Goal: Browse casually: Explore the website without a specific task or goal

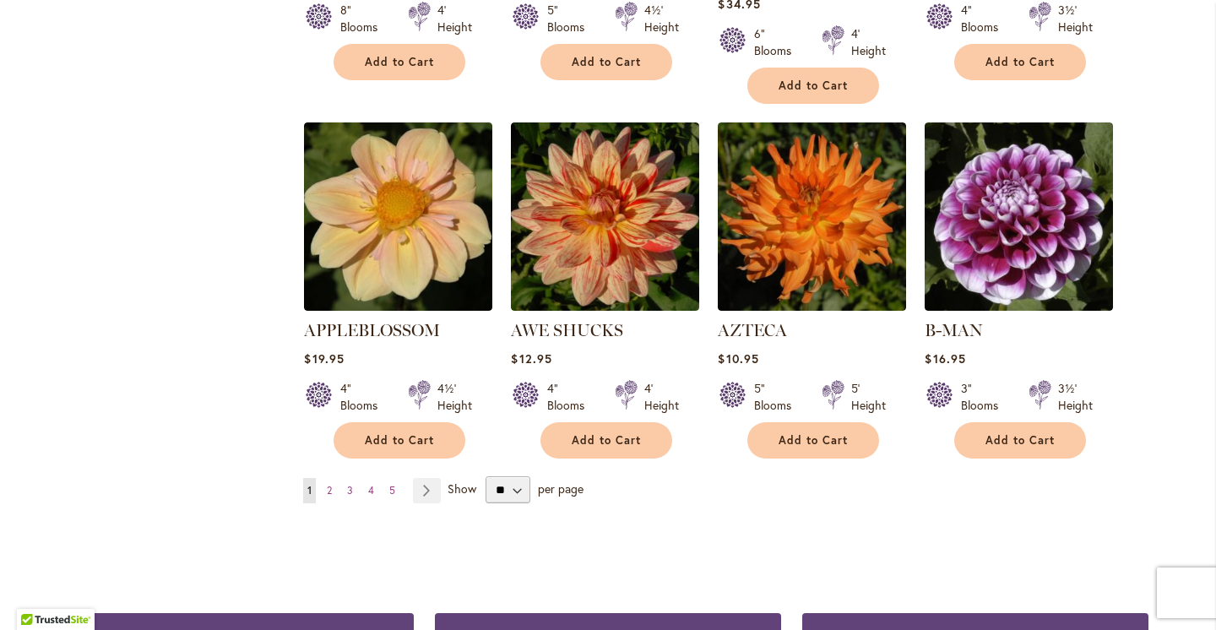
scroll to position [1410, 0]
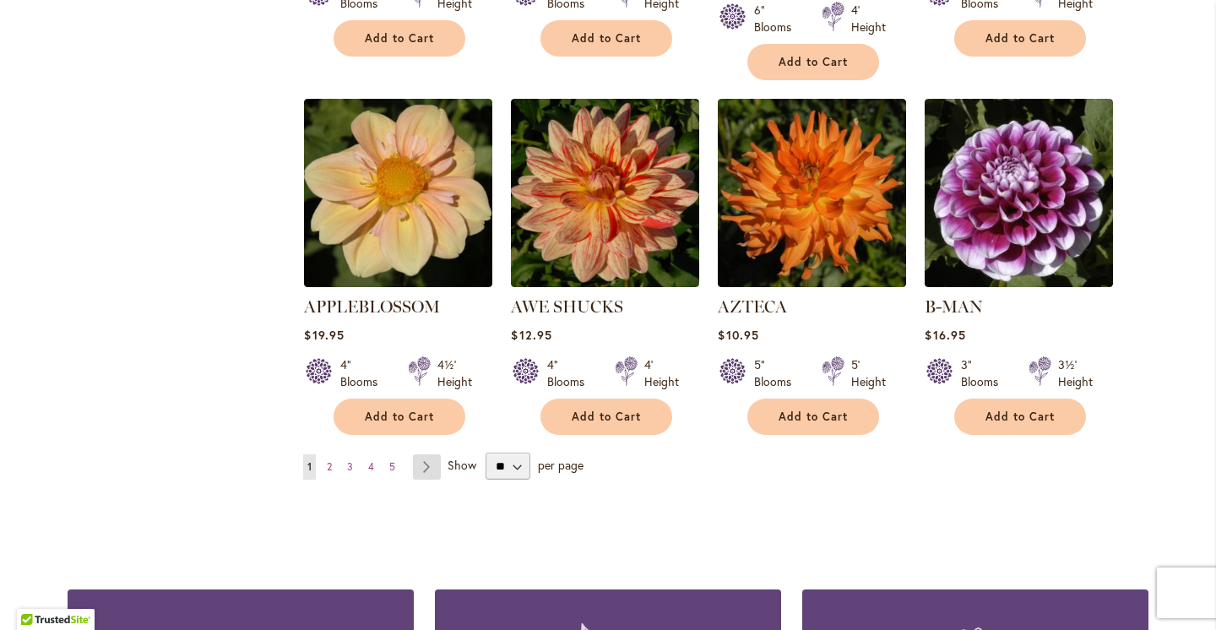
click at [430, 454] on link "Page Next" at bounding box center [427, 466] width 28 height 25
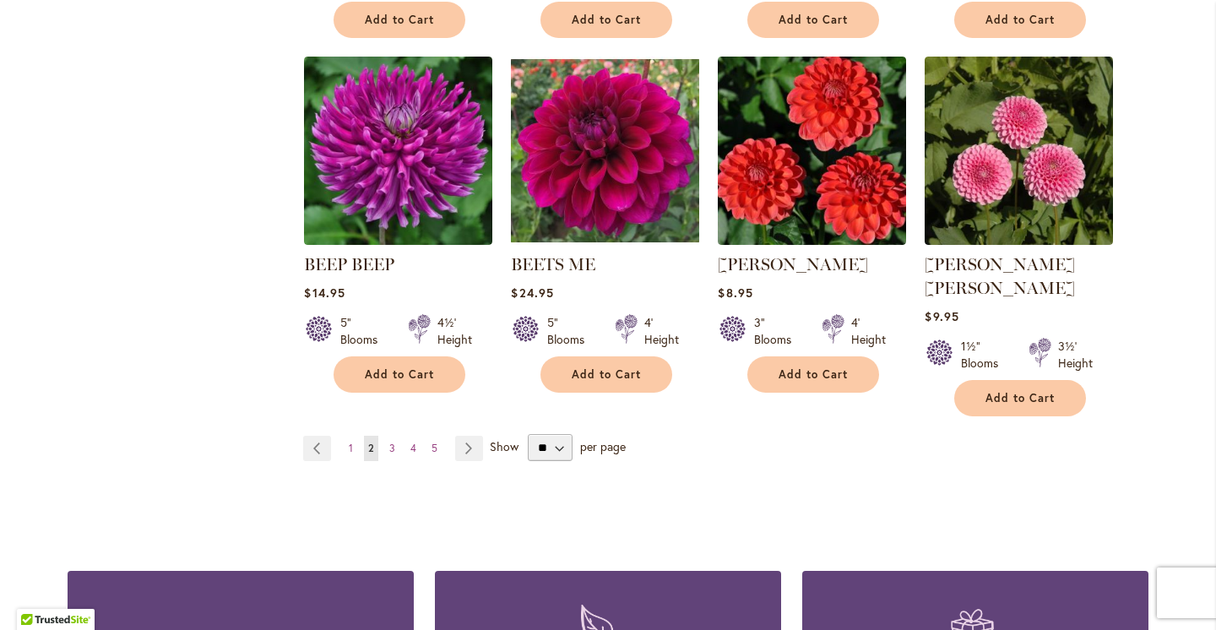
scroll to position [1471, 0]
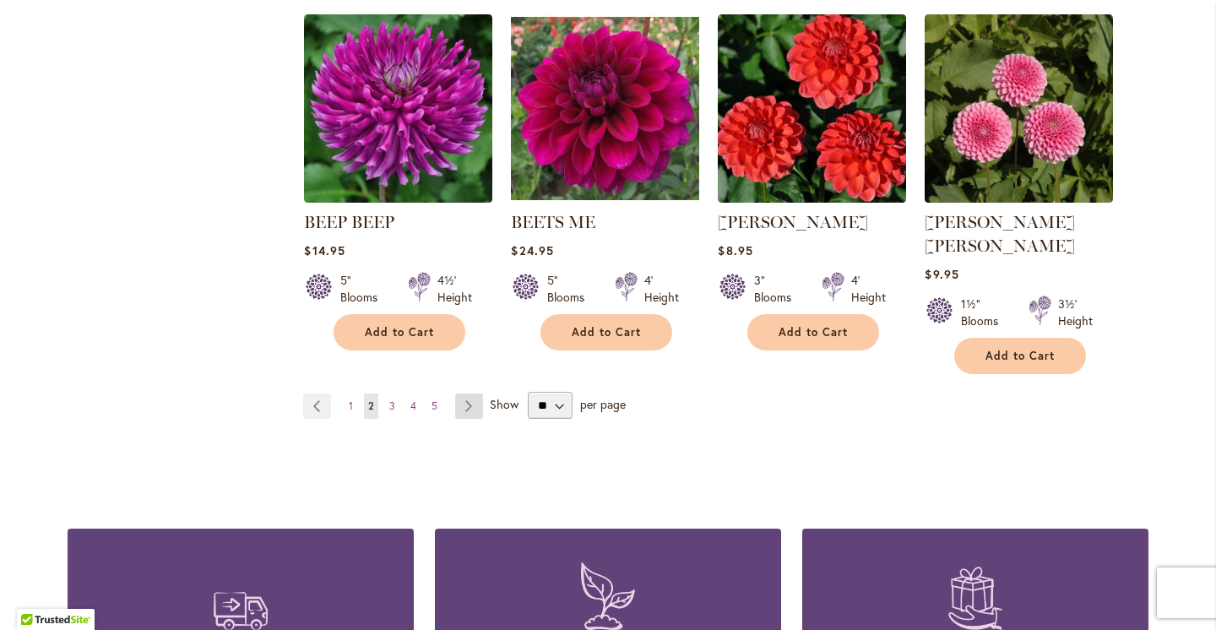
click at [473, 394] on link "Page Next" at bounding box center [469, 406] width 28 height 25
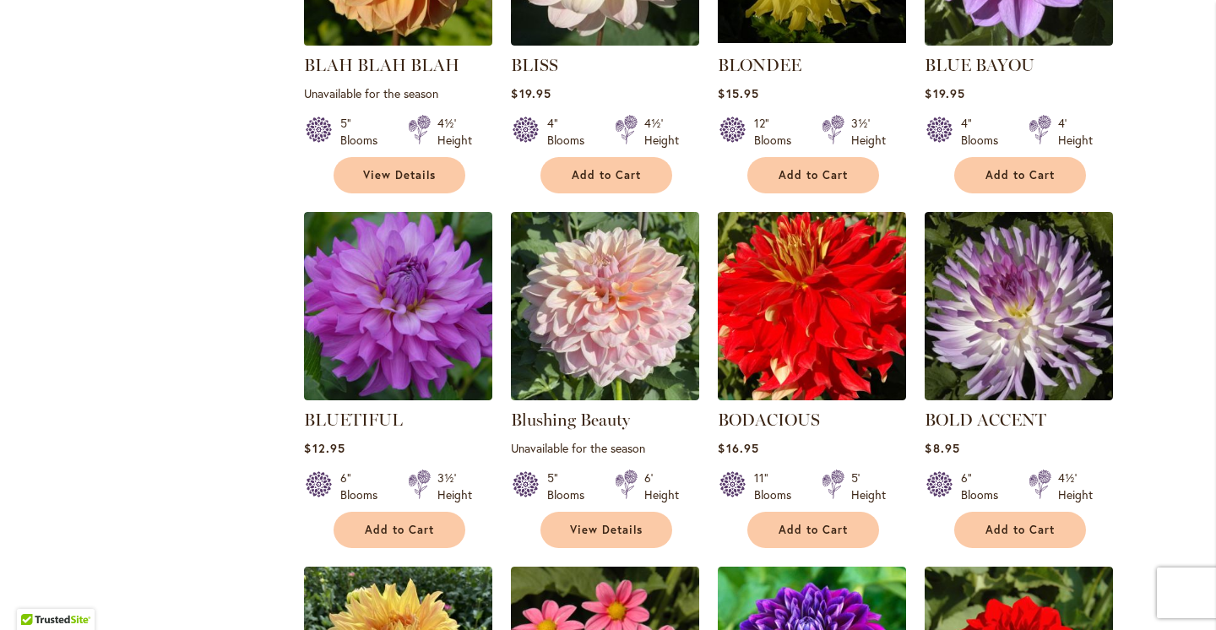
scroll to position [920, 0]
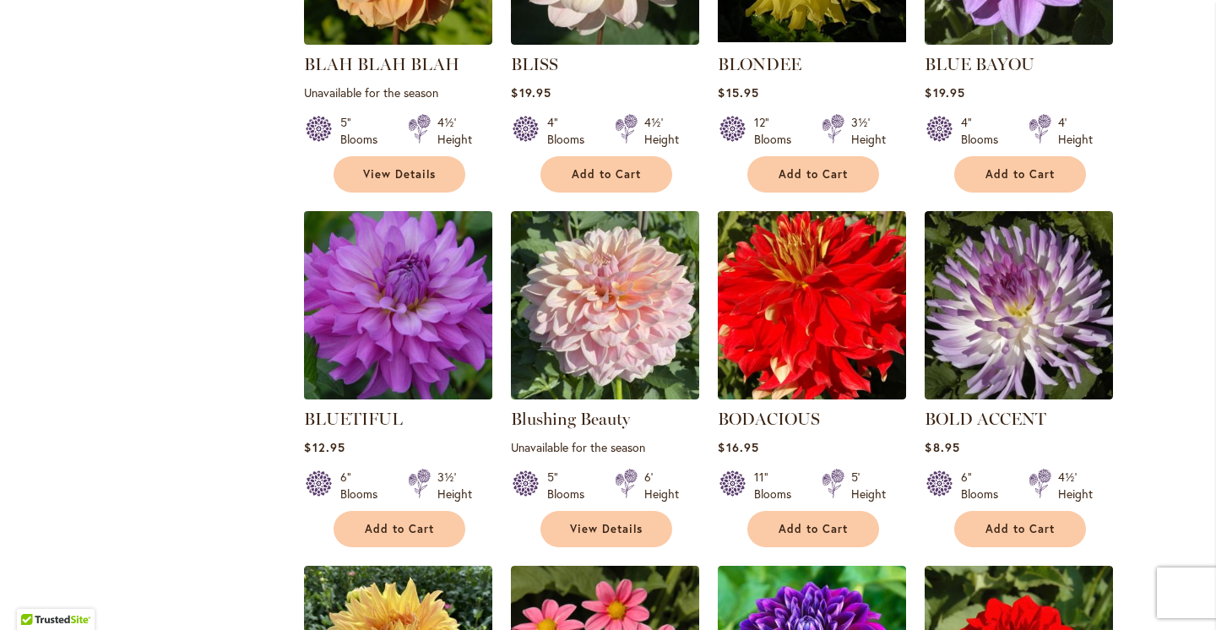
click at [412, 314] on img at bounding box center [399, 306] width 198 height 198
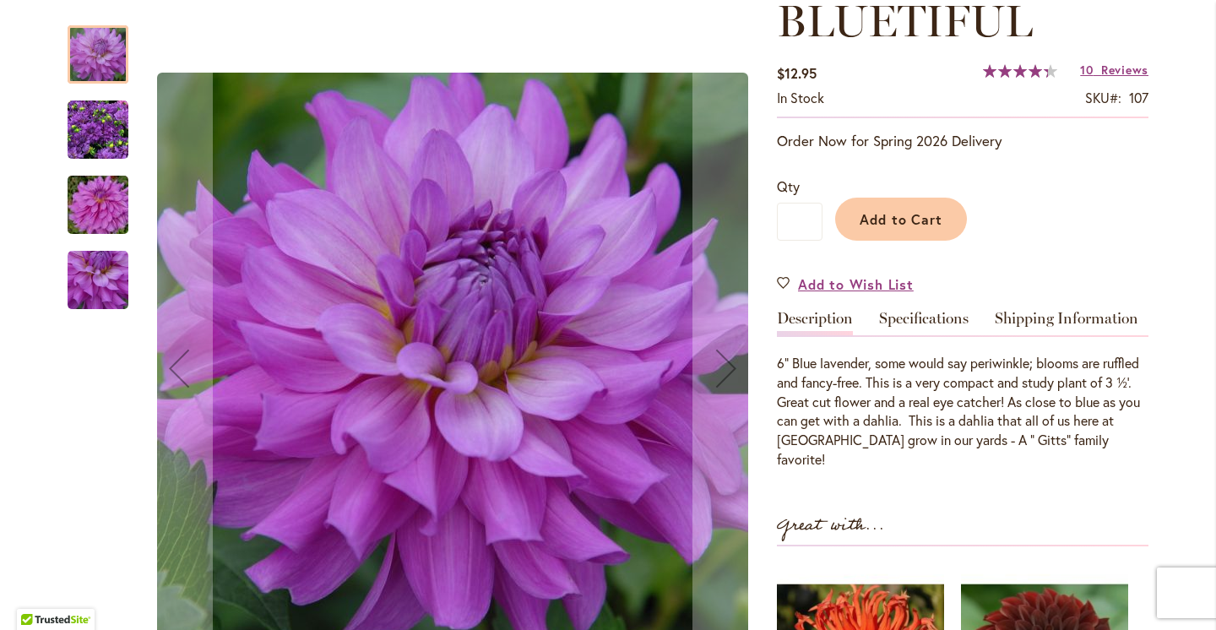
scroll to position [253, 0]
click at [103, 128] on img "Bluetiful" at bounding box center [98, 130] width 61 height 61
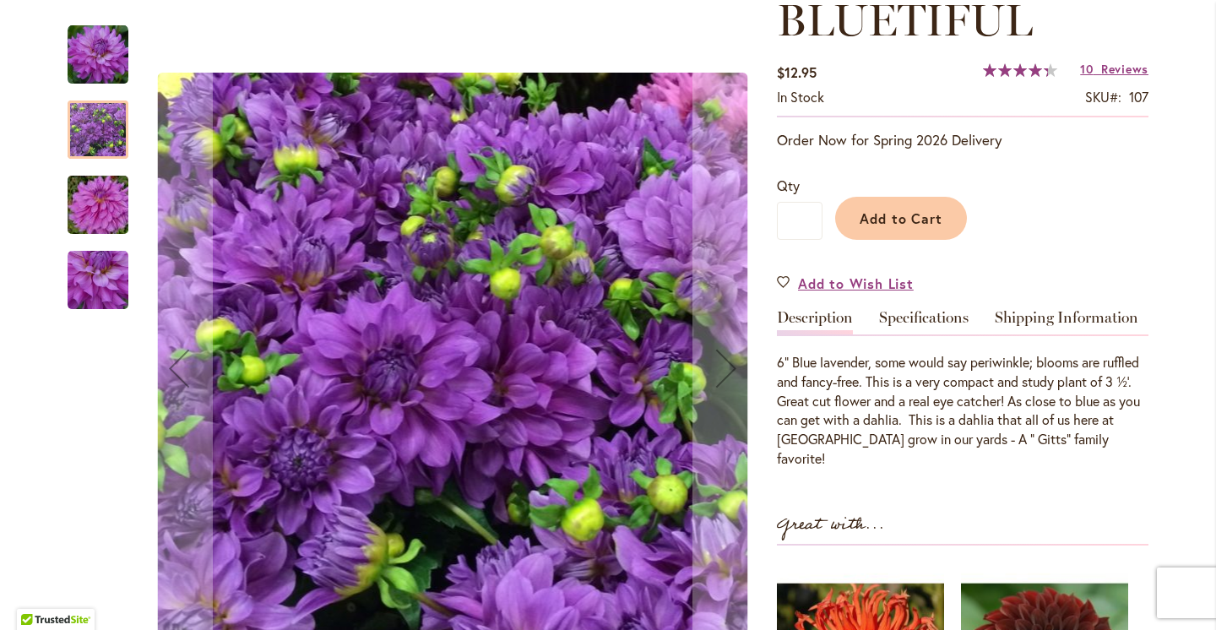
click at [103, 222] on img "Bluetiful" at bounding box center [98, 205] width 122 height 81
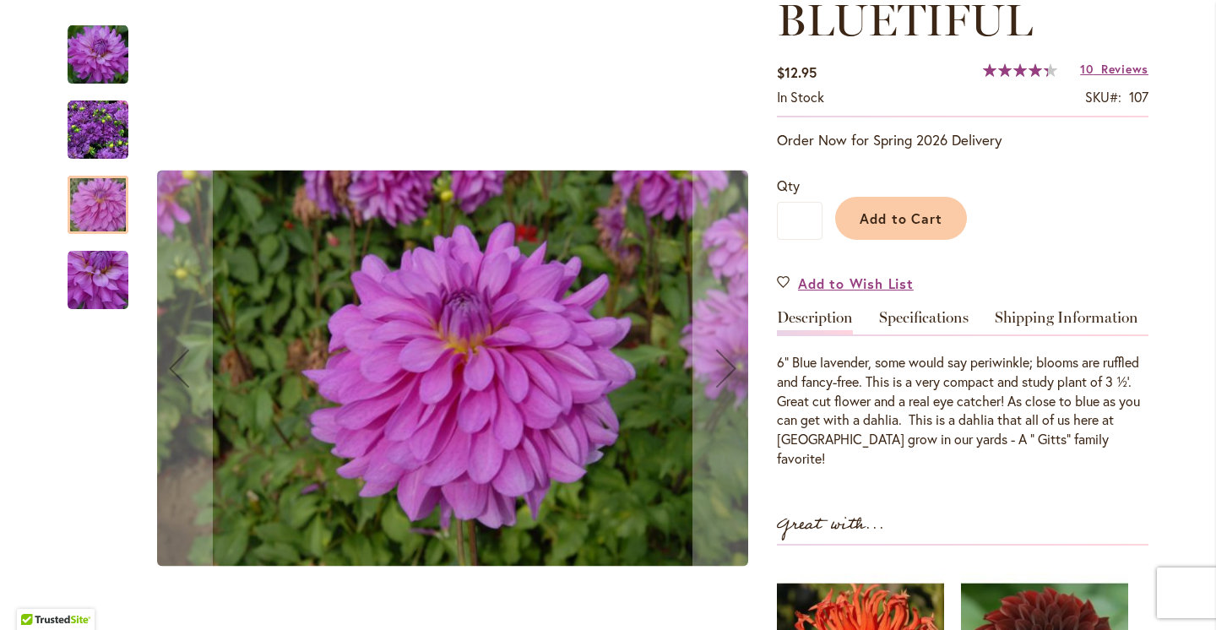
click at [108, 283] on img "Bluetiful" at bounding box center [98, 280] width 61 height 61
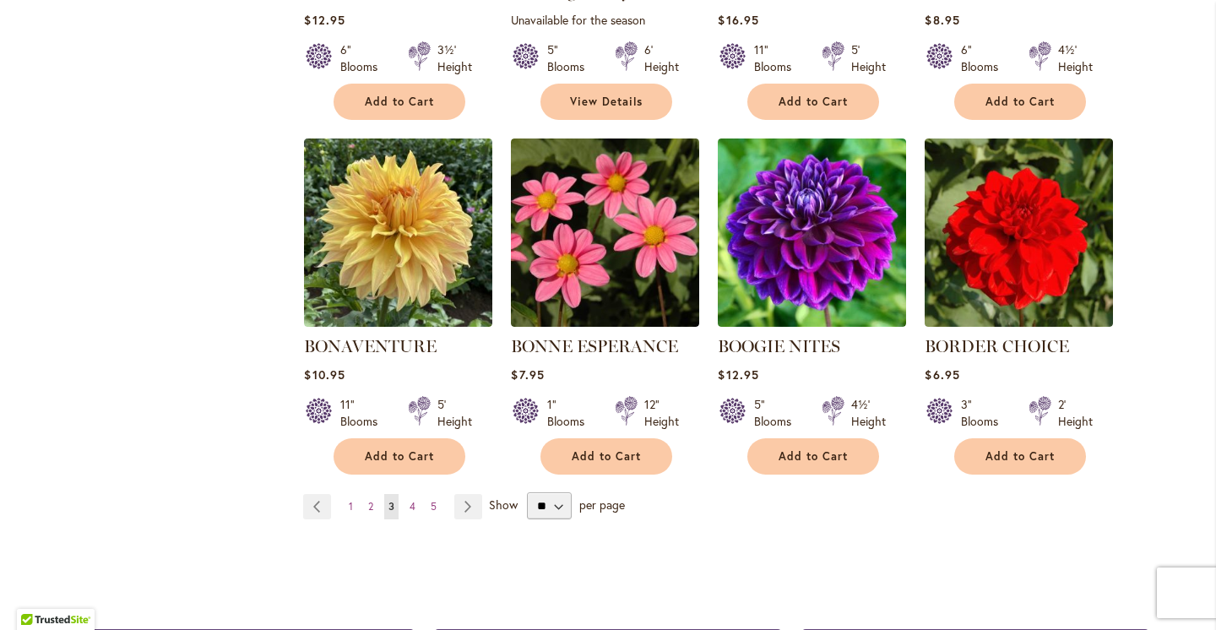
scroll to position [1349, 0]
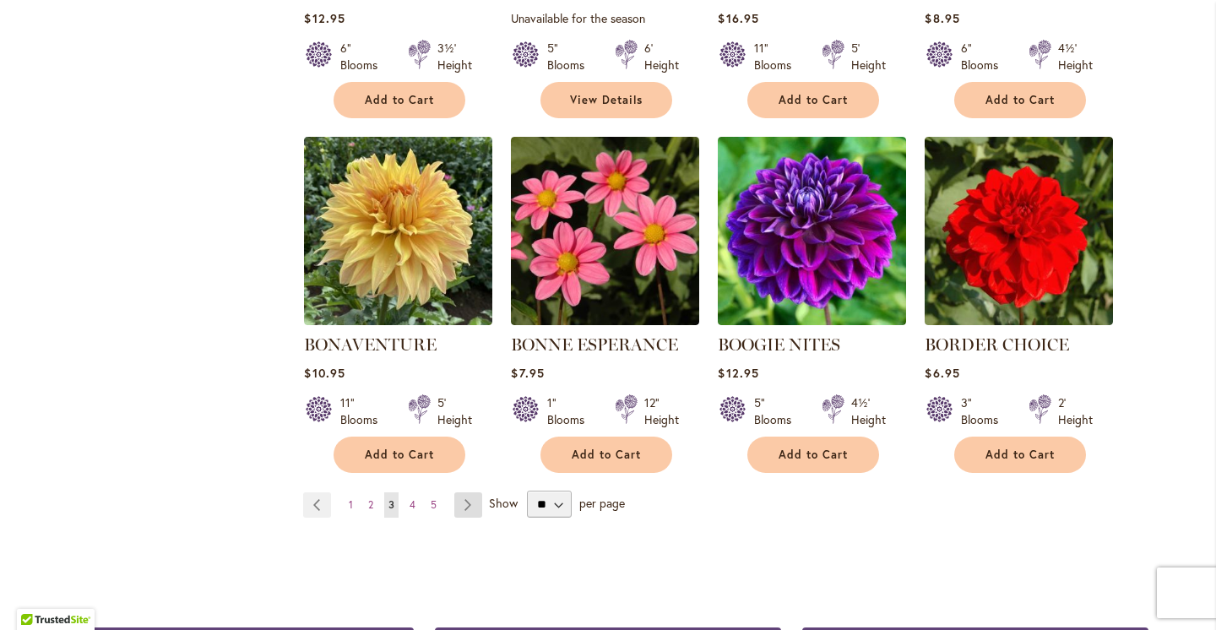
click at [471, 502] on link "Page Next" at bounding box center [468, 504] width 28 height 25
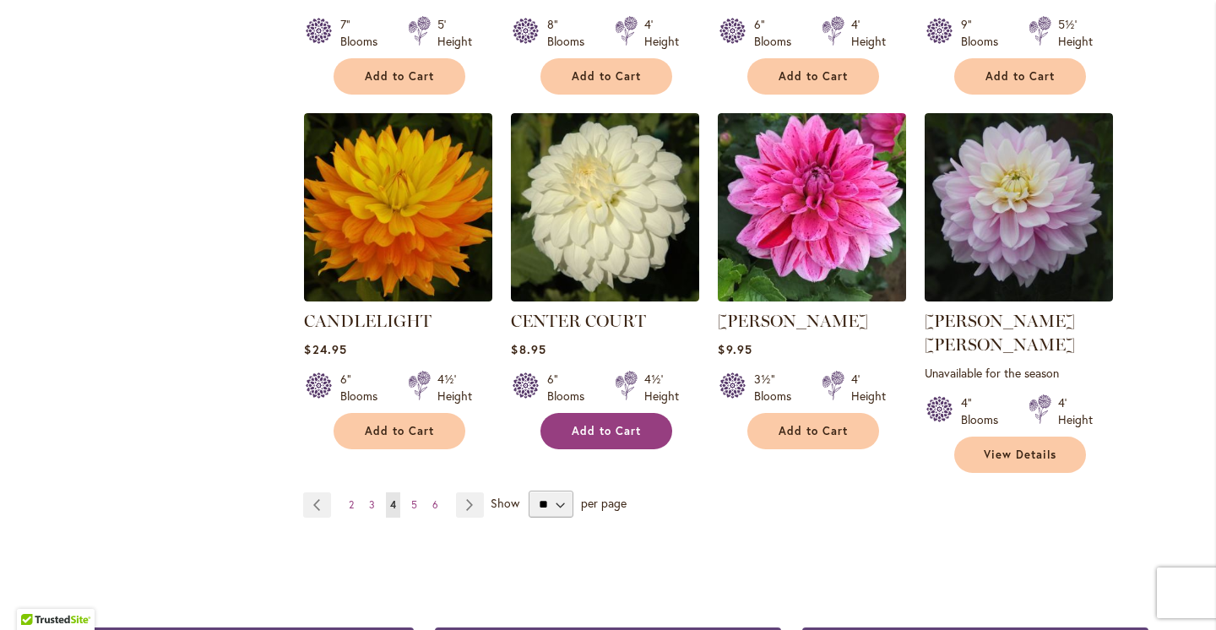
scroll to position [1406, 0]
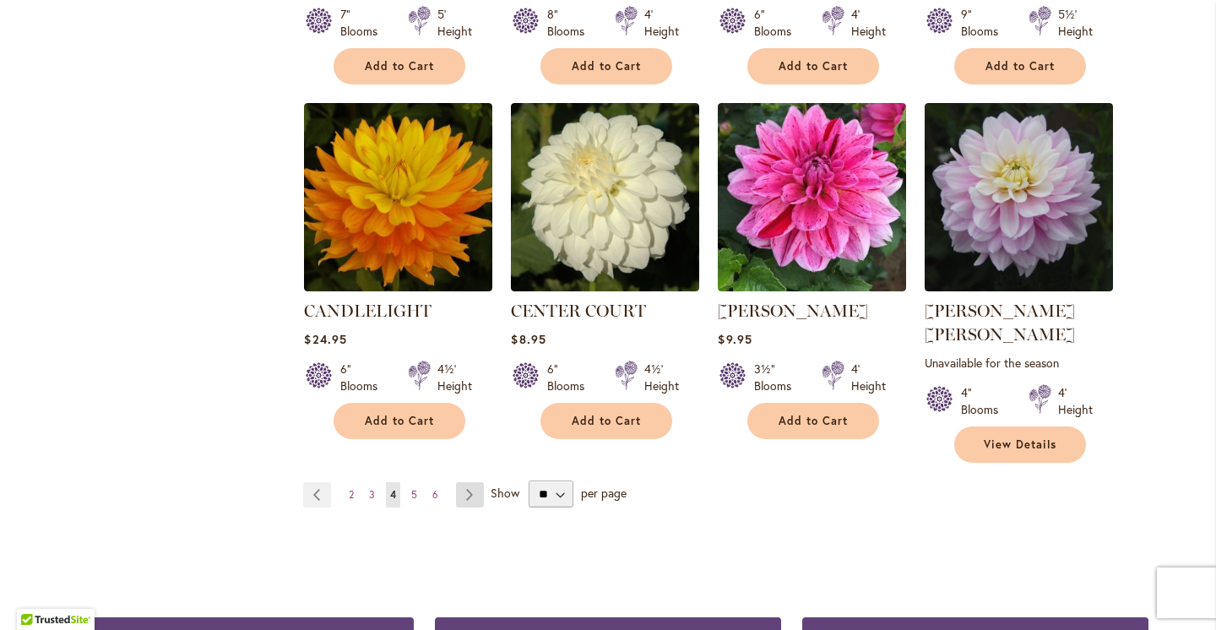
click at [469, 482] on link "Page Next" at bounding box center [470, 494] width 28 height 25
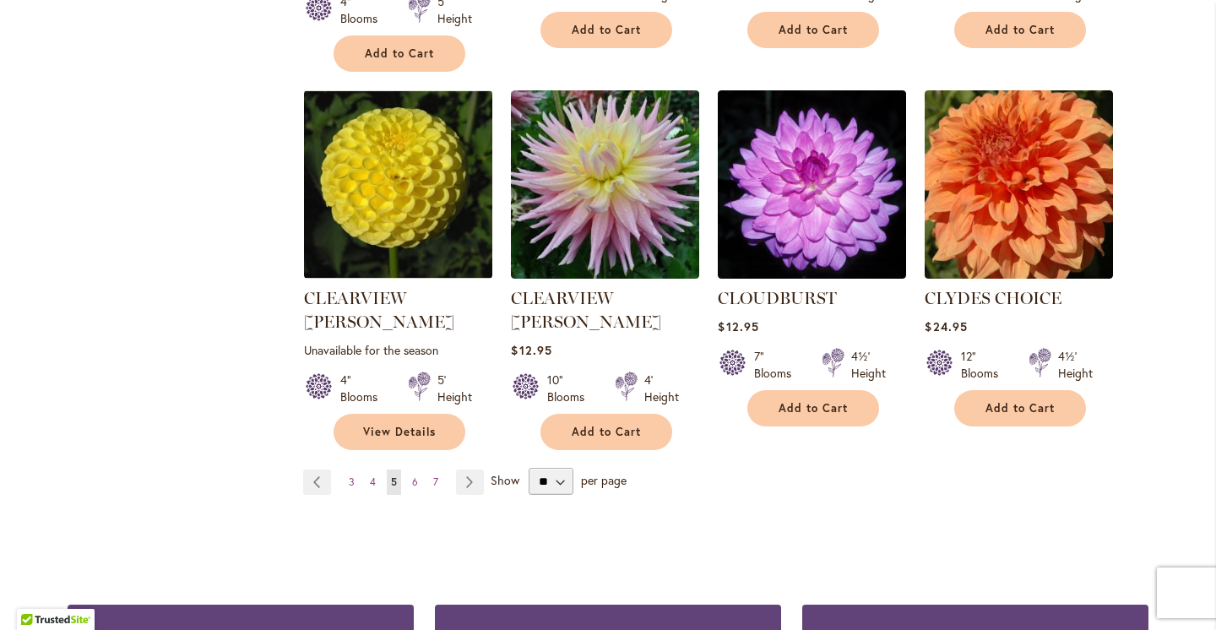
scroll to position [1445, 0]
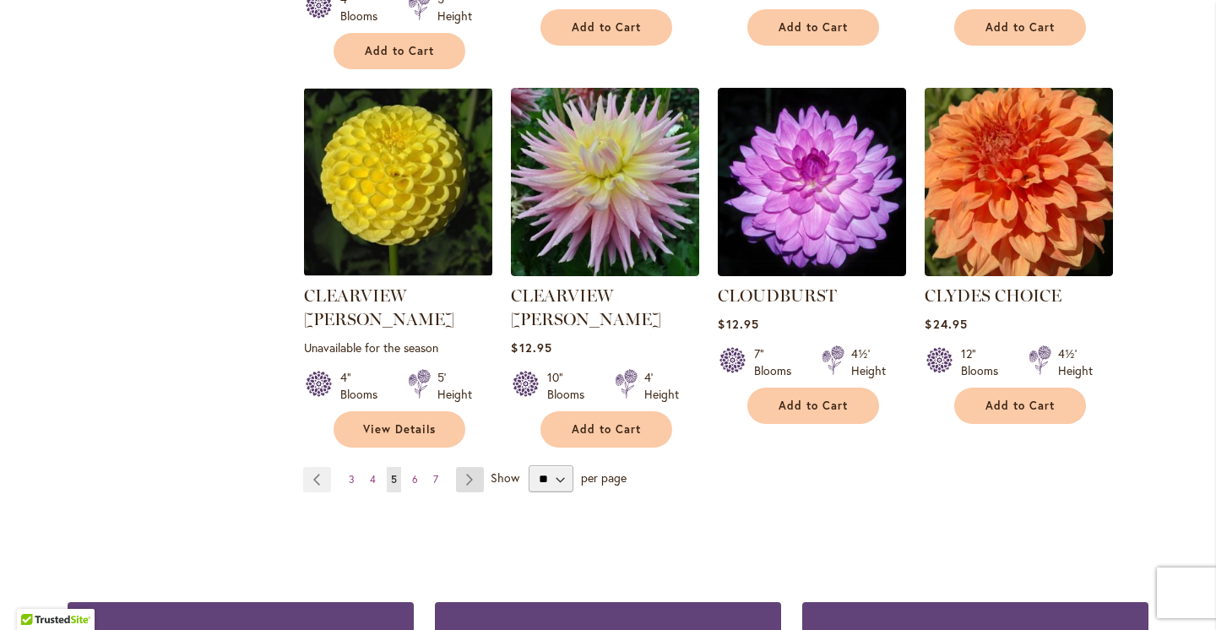
click at [467, 467] on link "Page Next" at bounding box center [470, 479] width 28 height 25
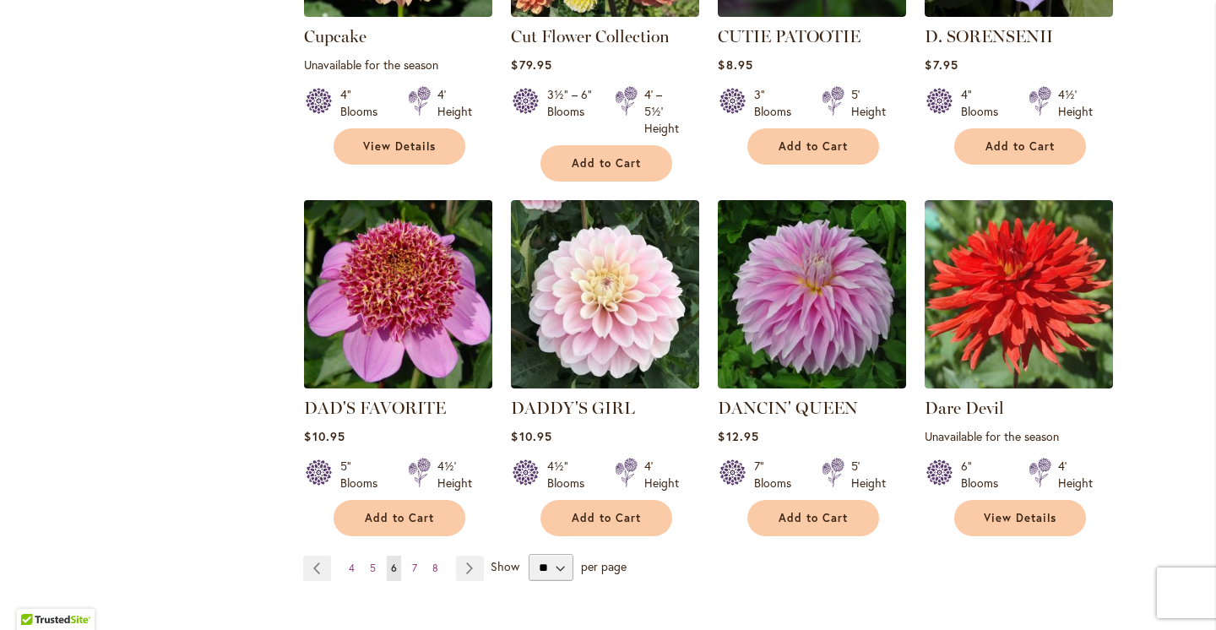
scroll to position [1356, 0]
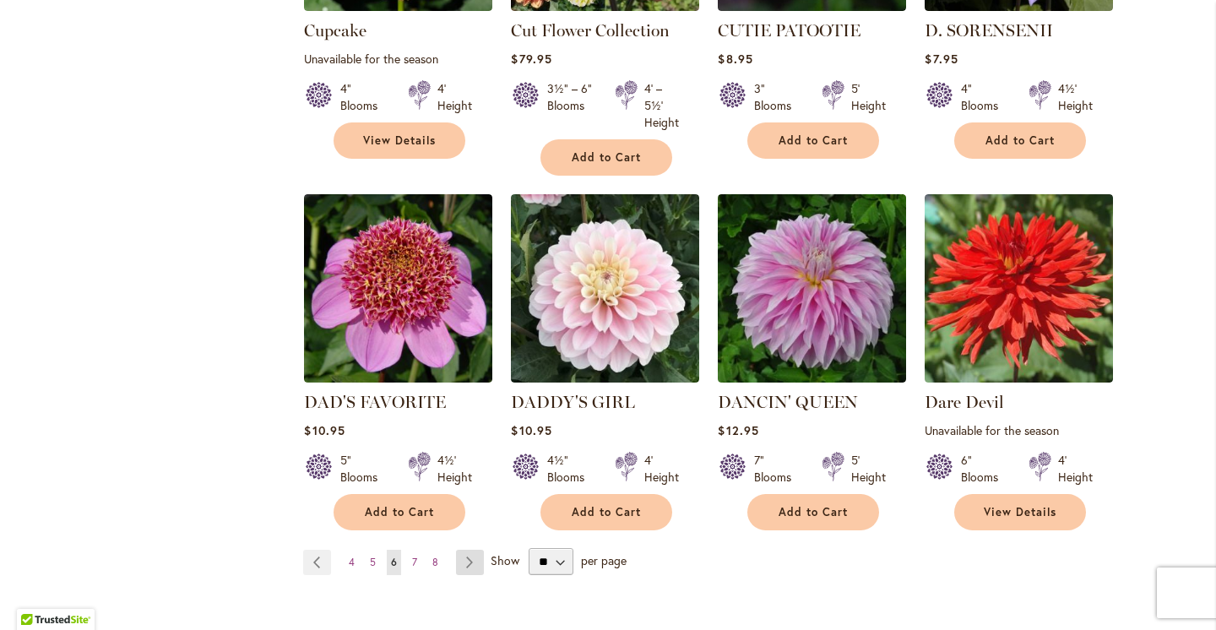
click at [466, 550] on link "Page Next" at bounding box center [470, 562] width 28 height 25
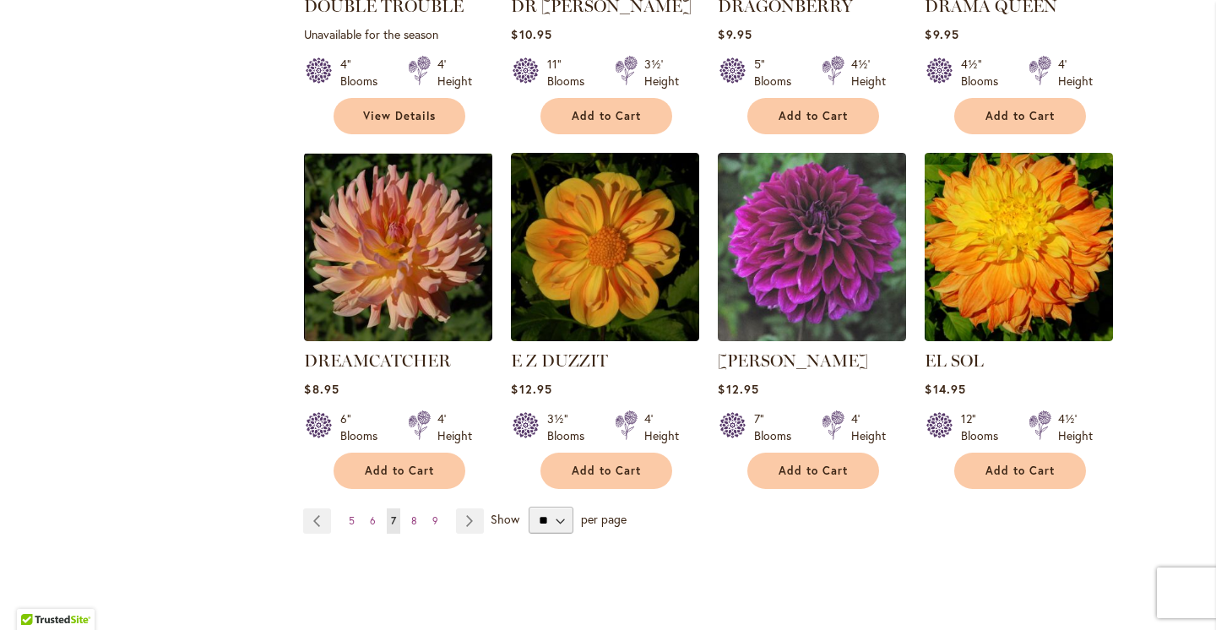
scroll to position [1385, 0]
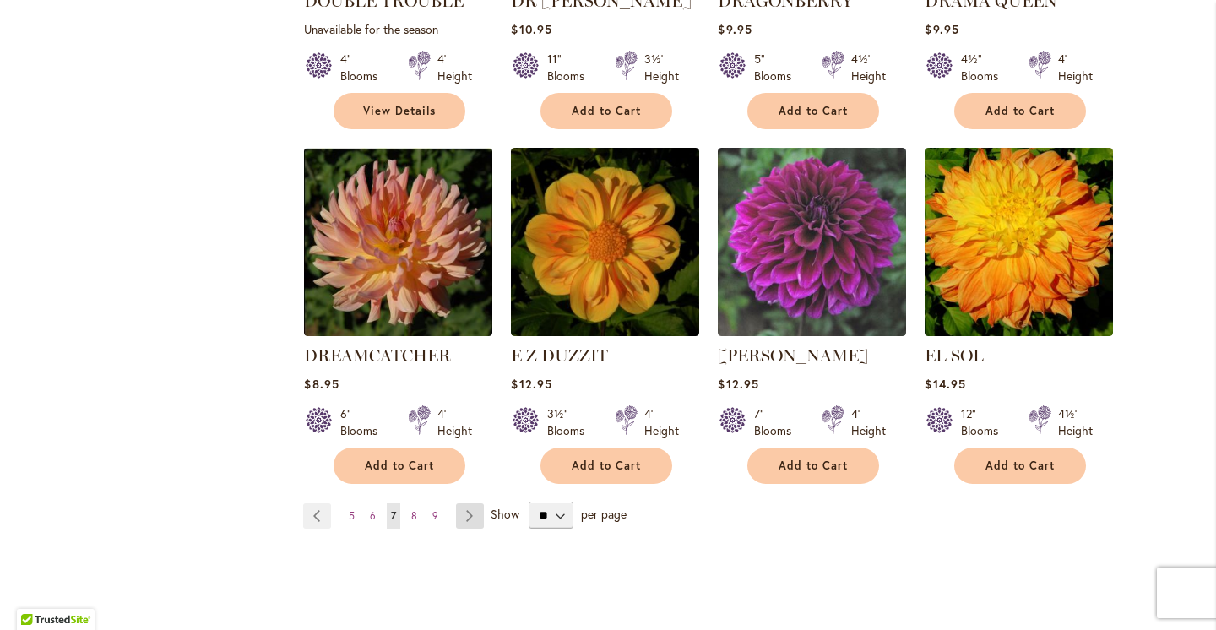
click at [470, 503] on link "Page Next" at bounding box center [470, 515] width 28 height 25
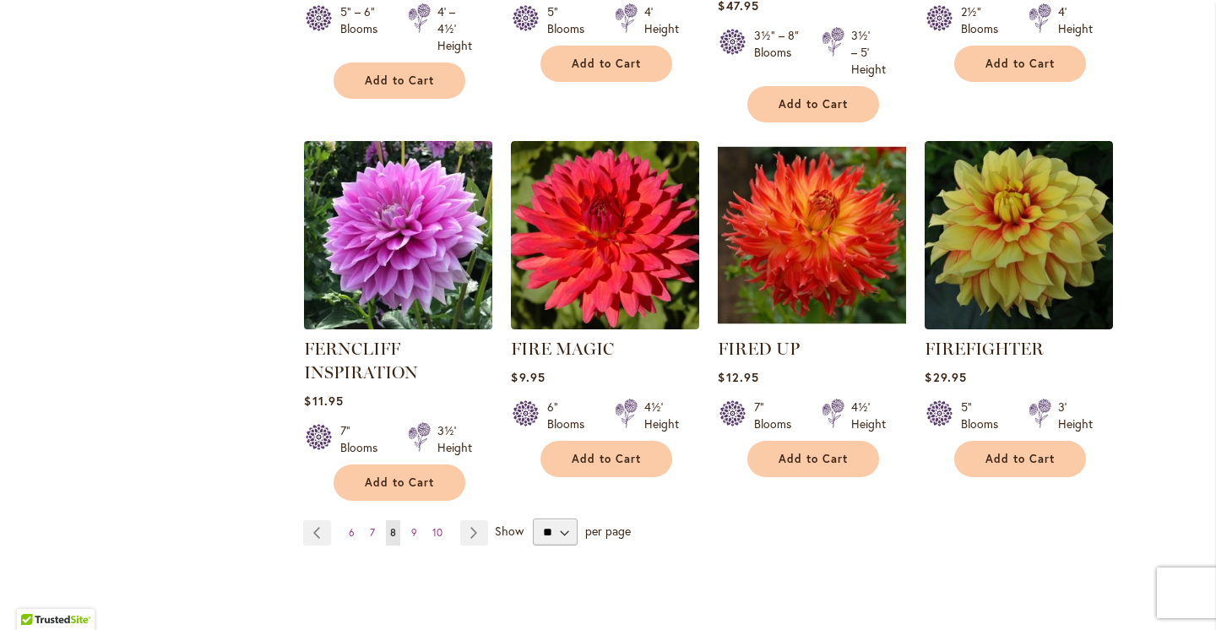
scroll to position [1386, 0]
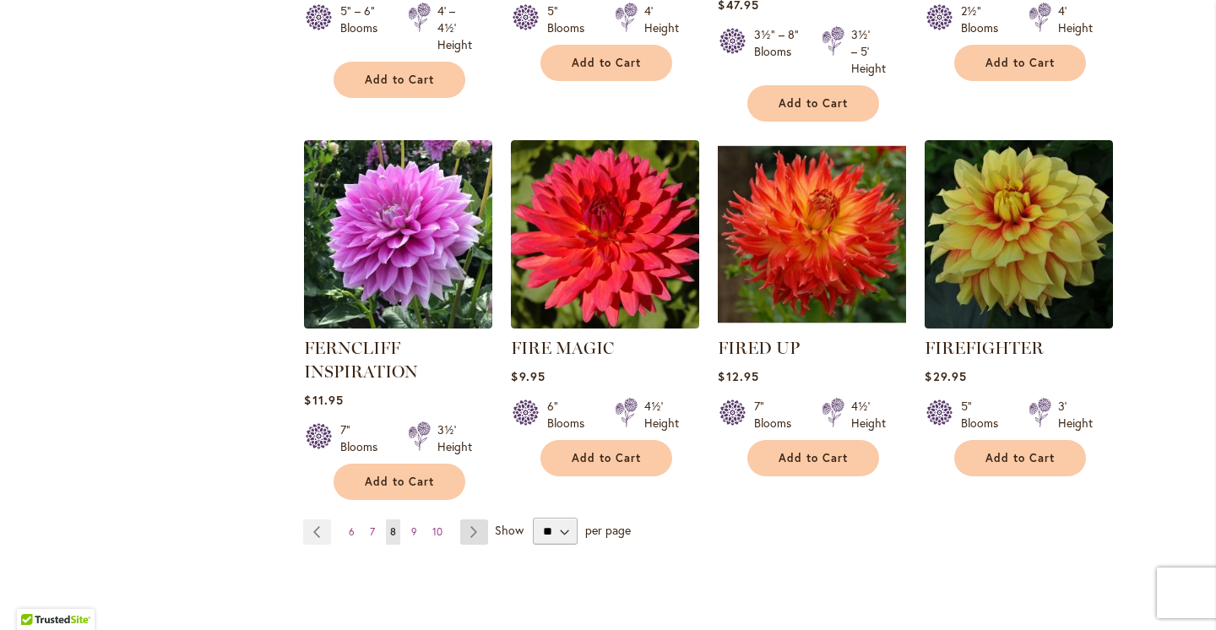
click at [475, 531] on link "Page Next" at bounding box center [474, 531] width 28 height 25
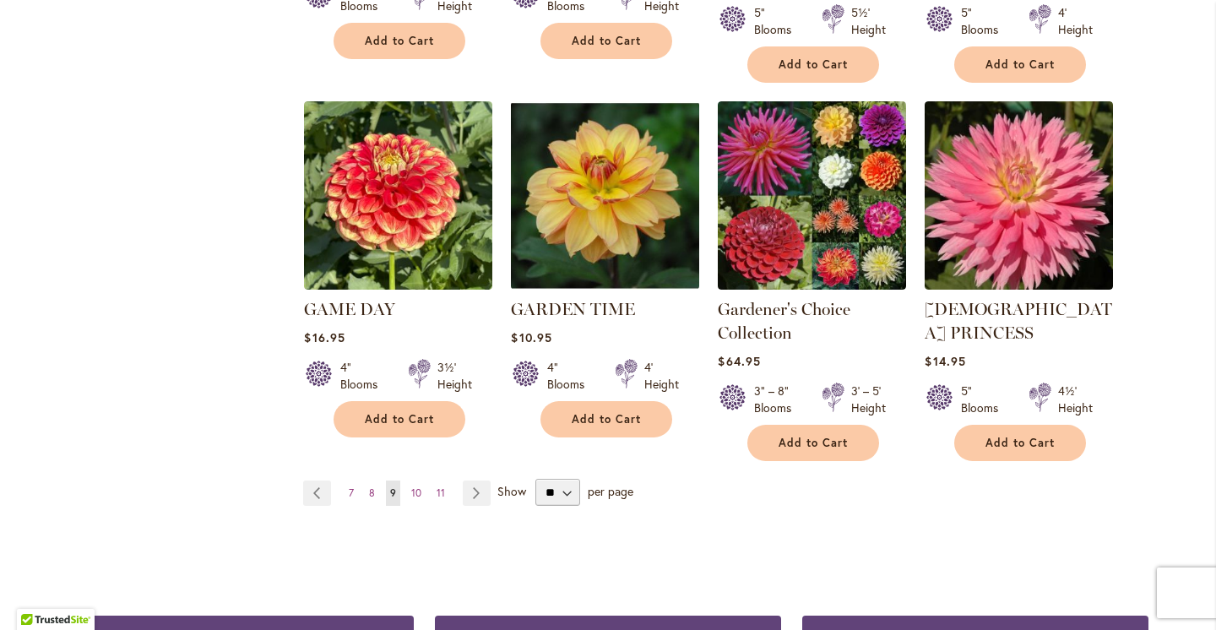
scroll to position [1459, 0]
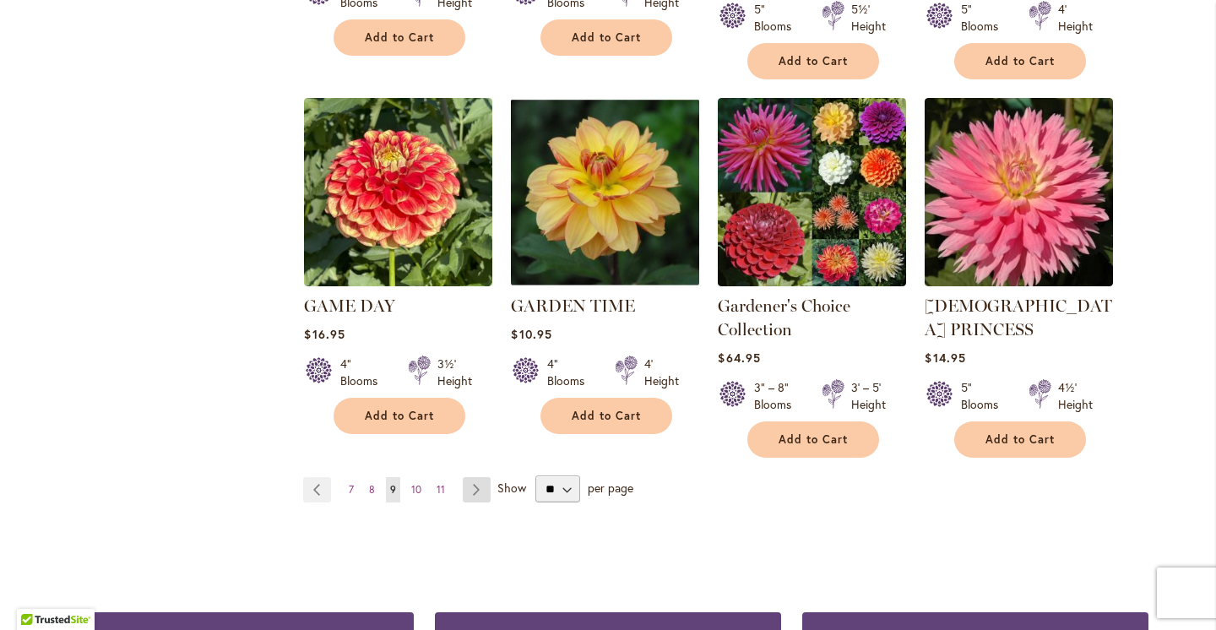
click at [478, 477] on link "Page Next" at bounding box center [477, 489] width 28 height 25
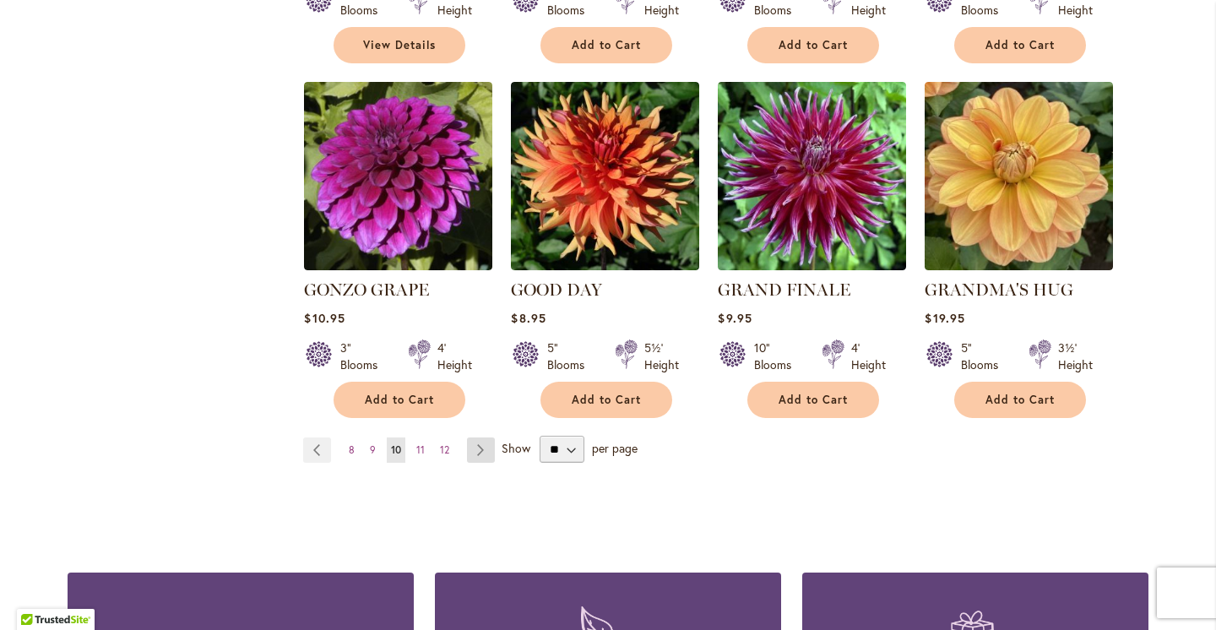
scroll to position [1429, 0]
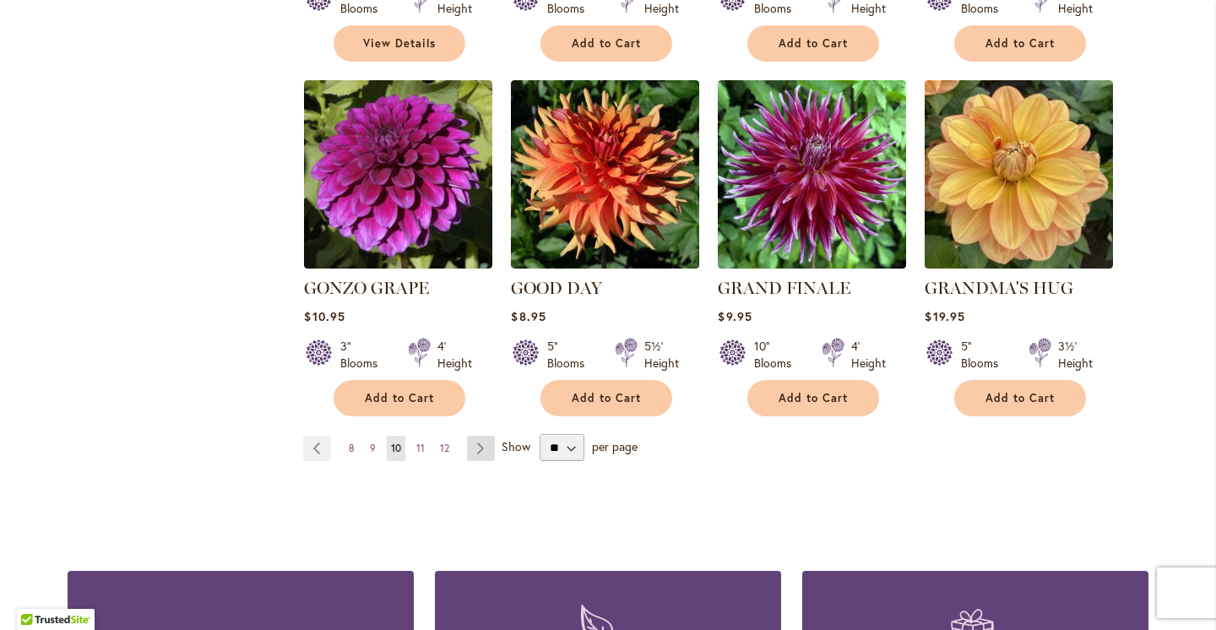
click at [477, 436] on link "Page Next" at bounding box center [481, 448] width 28 height 25
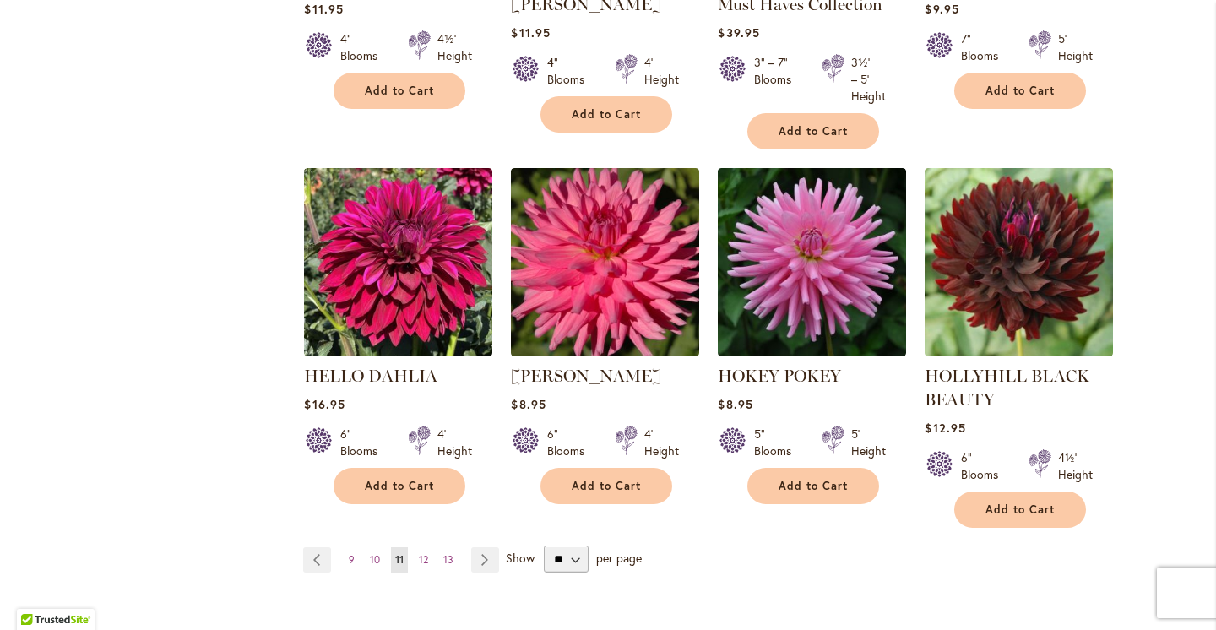
scroll to position [1388, 0]
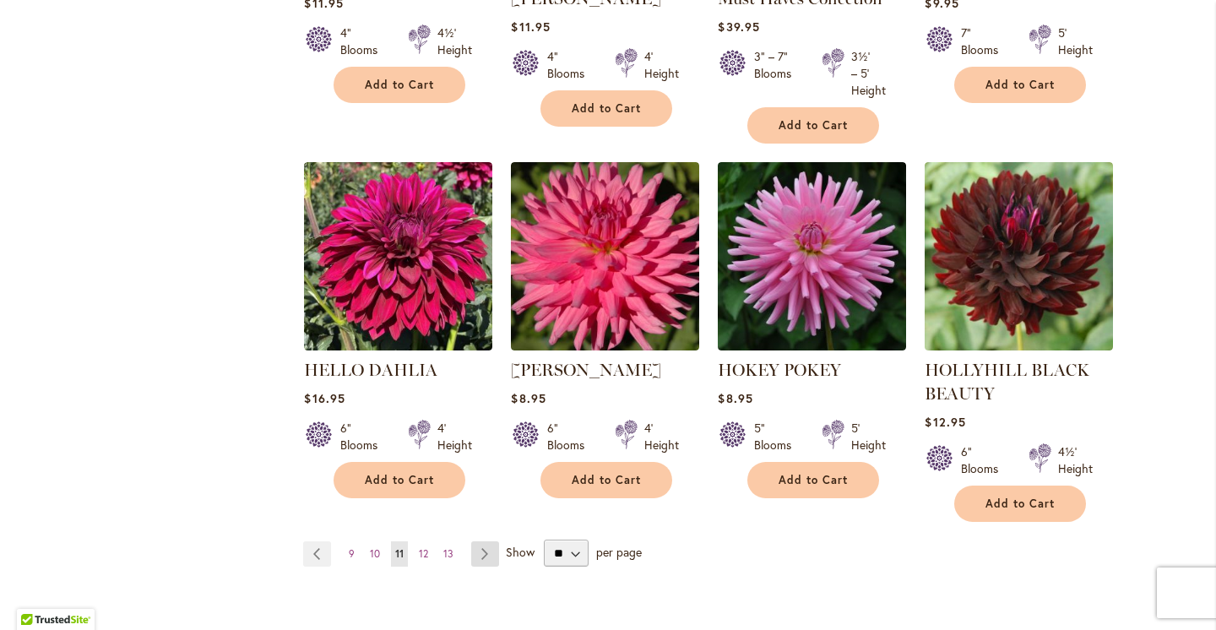
click at [491, 549] on link "Page Next" at bounding box center [485, 553] width 28 height 25
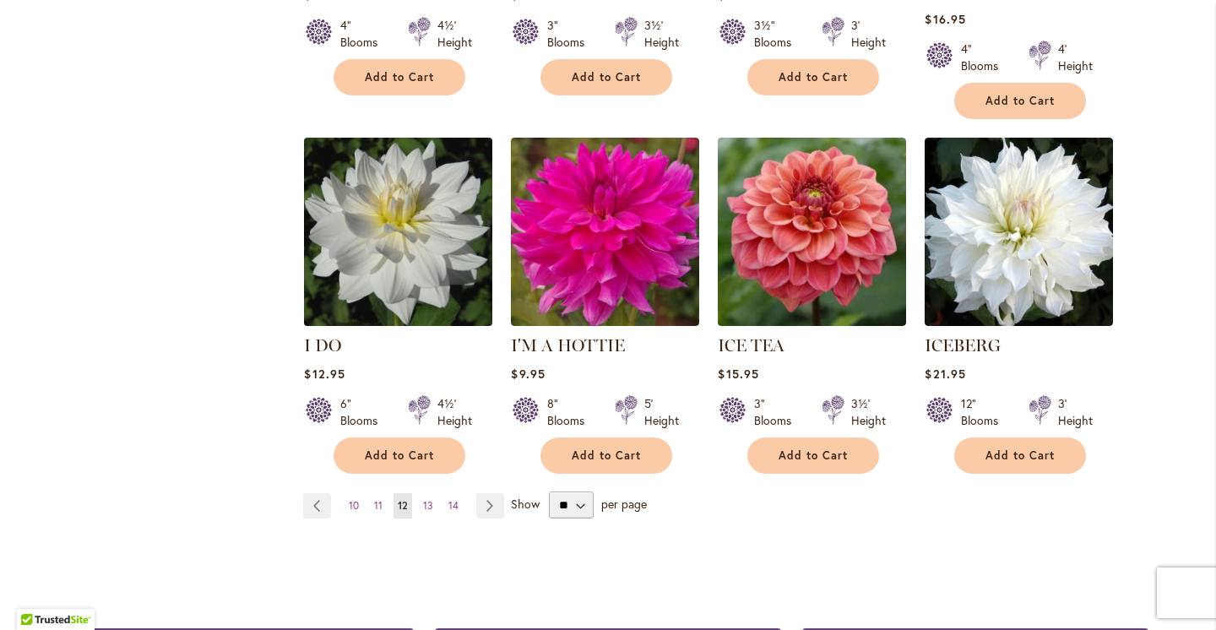
scroll to position [1372, 0]
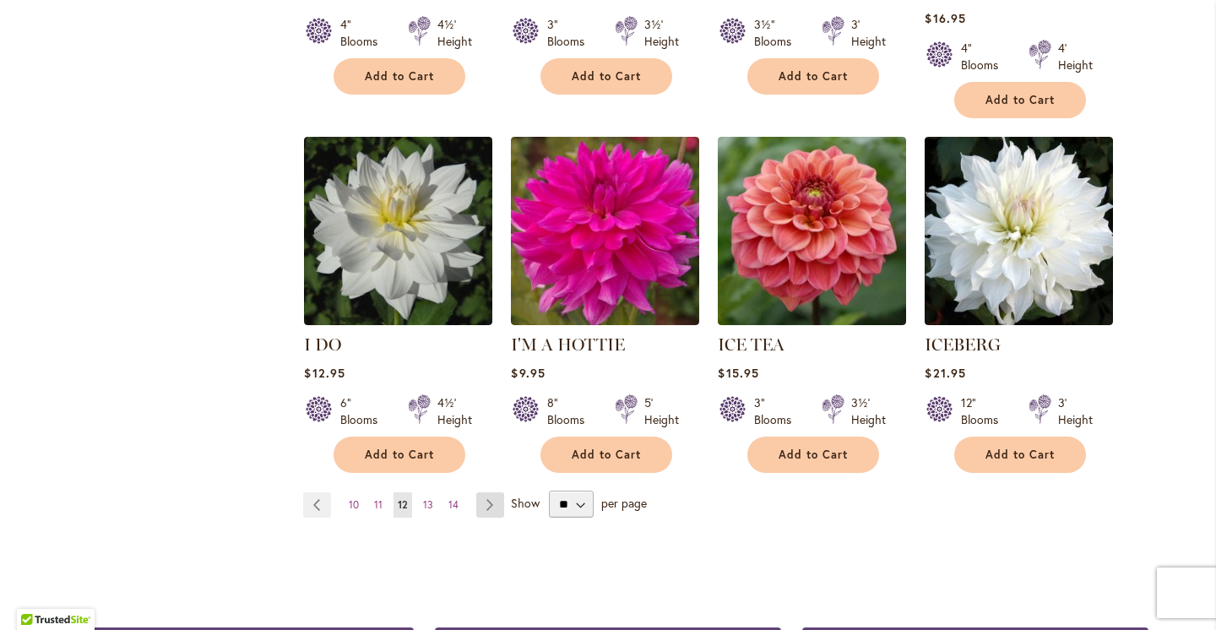
click at [486, 492] on link "Page Next" at bounding box center [490, 504] width 28 height 25
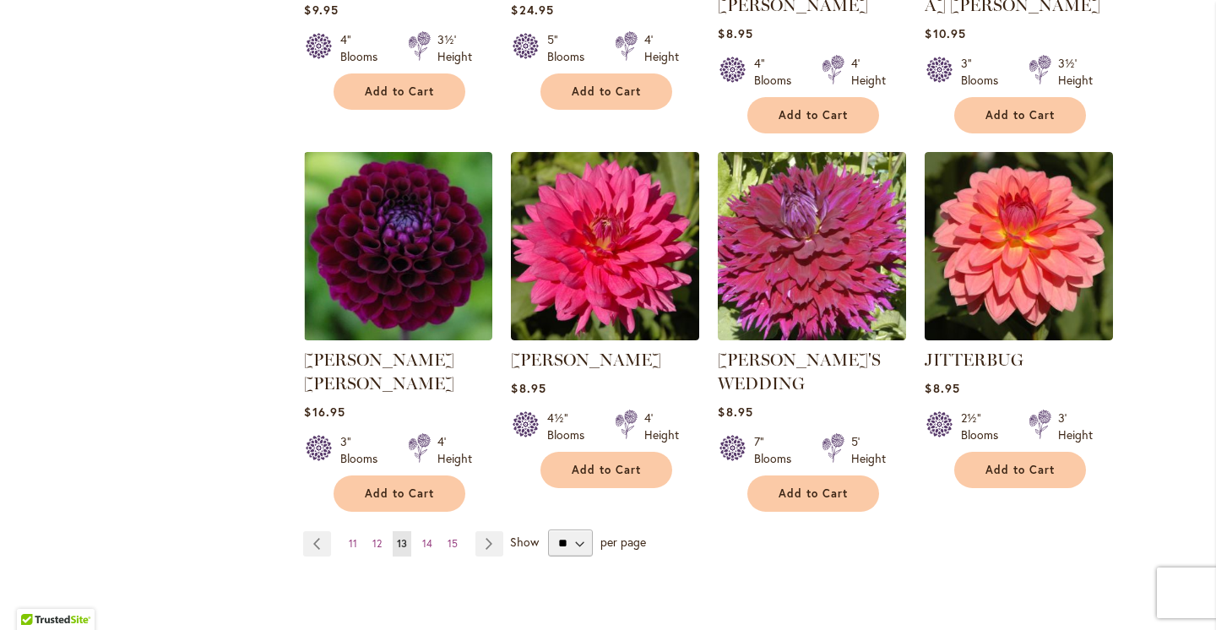
scroll to position [1376, 0]
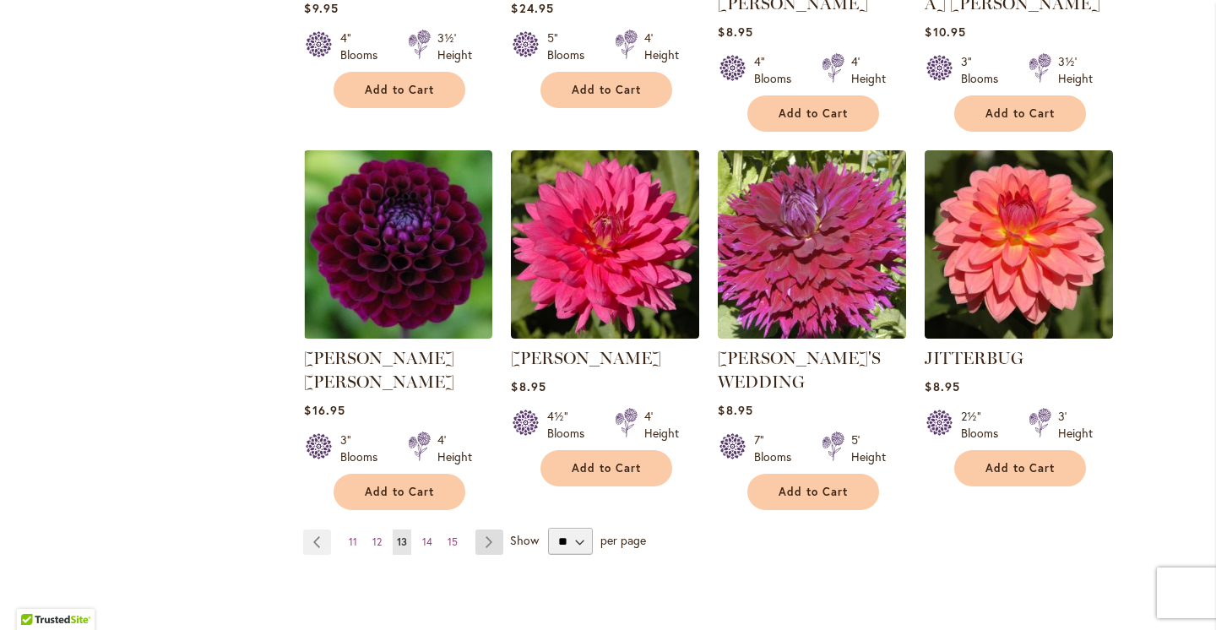
click at [490, 530] on link "Page Next" at bounding box center [489, 542] width 28 height 25
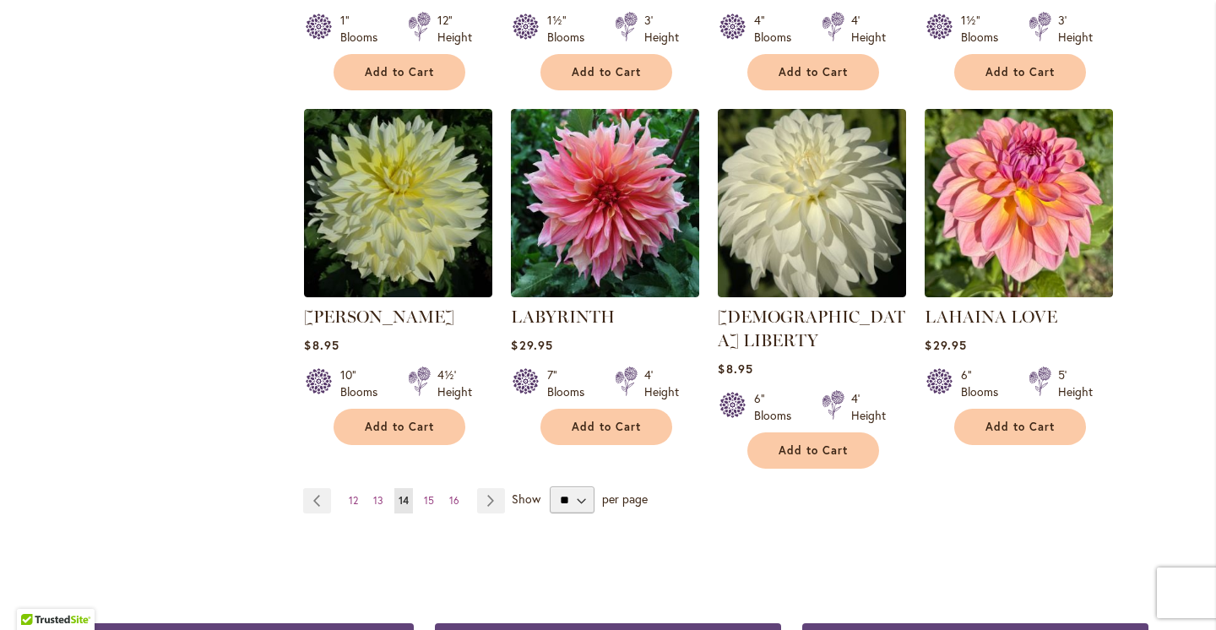
scroll to position [1377, 0]
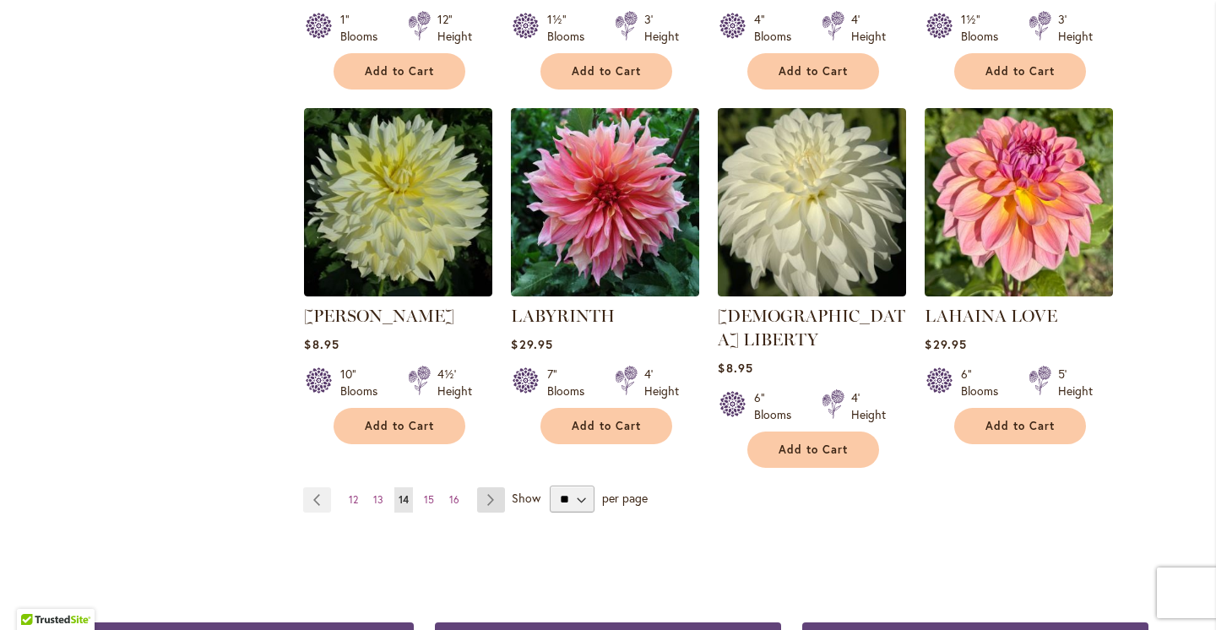
click at [494, 487] on link "Page Next" at bounding box center [491, 499] width 28 height 25
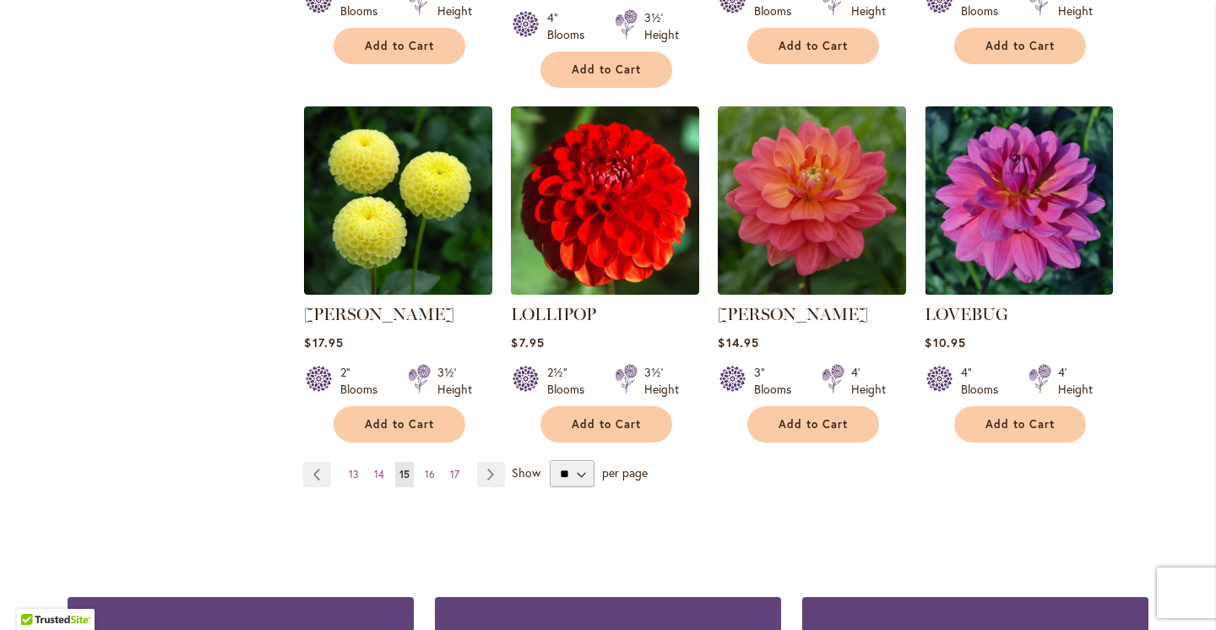
scroll to position [1432, 0]
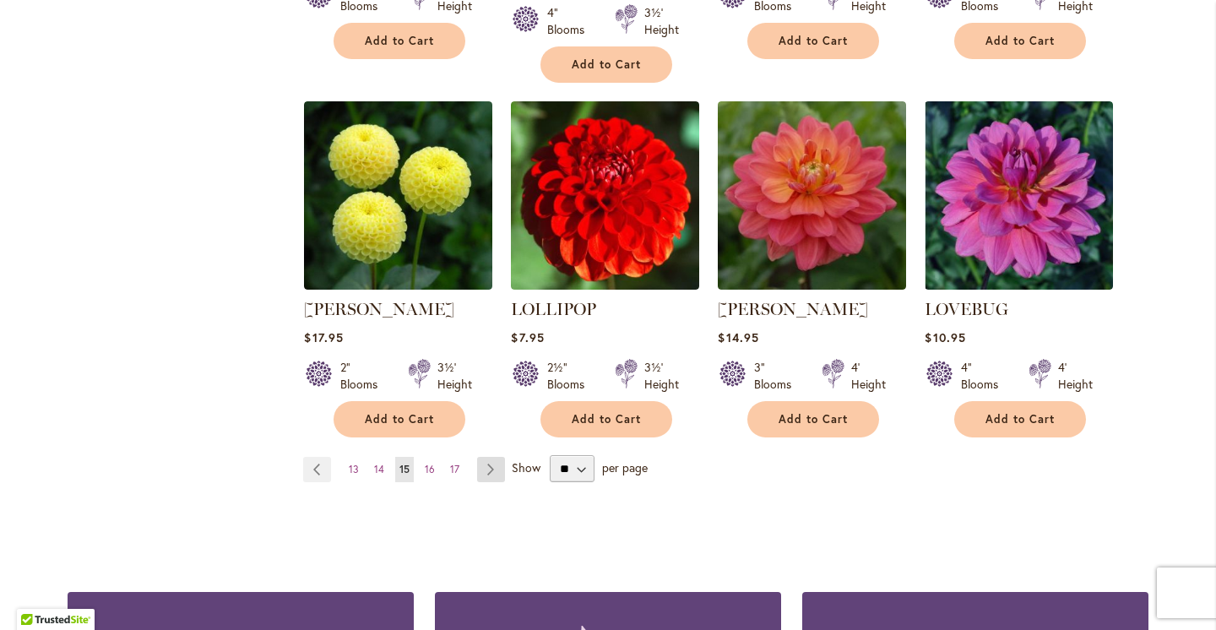
click at [487, 457] on link "Page Next" at bounding box center [491, 469] width 28 height 25
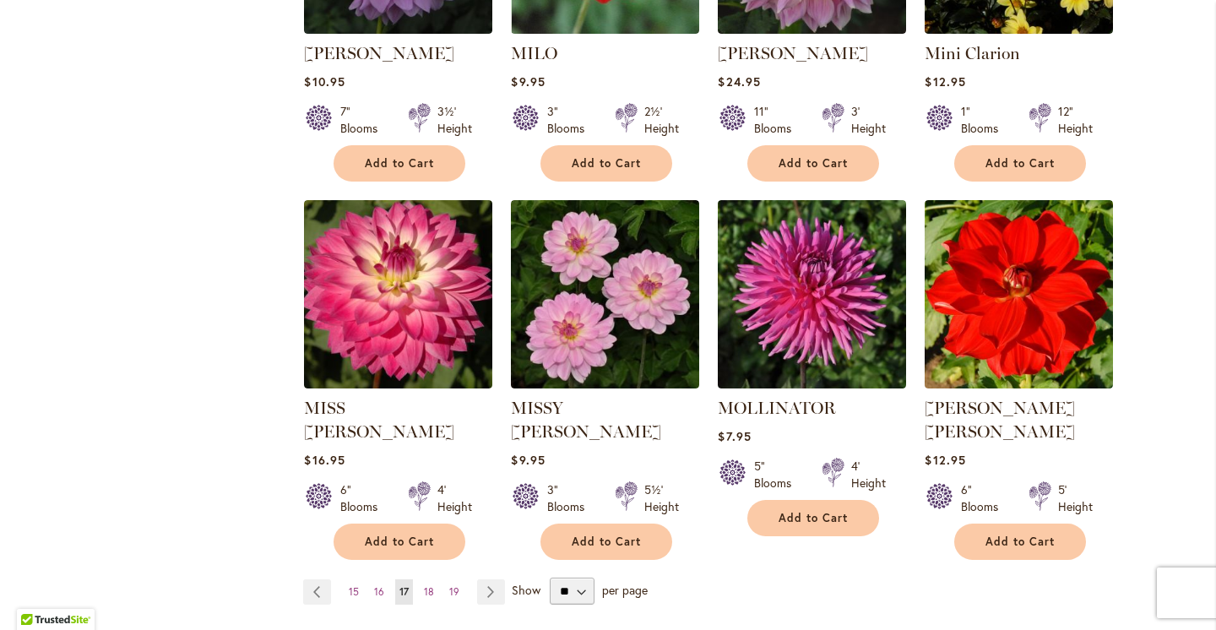
scroll to position [1288, 0]
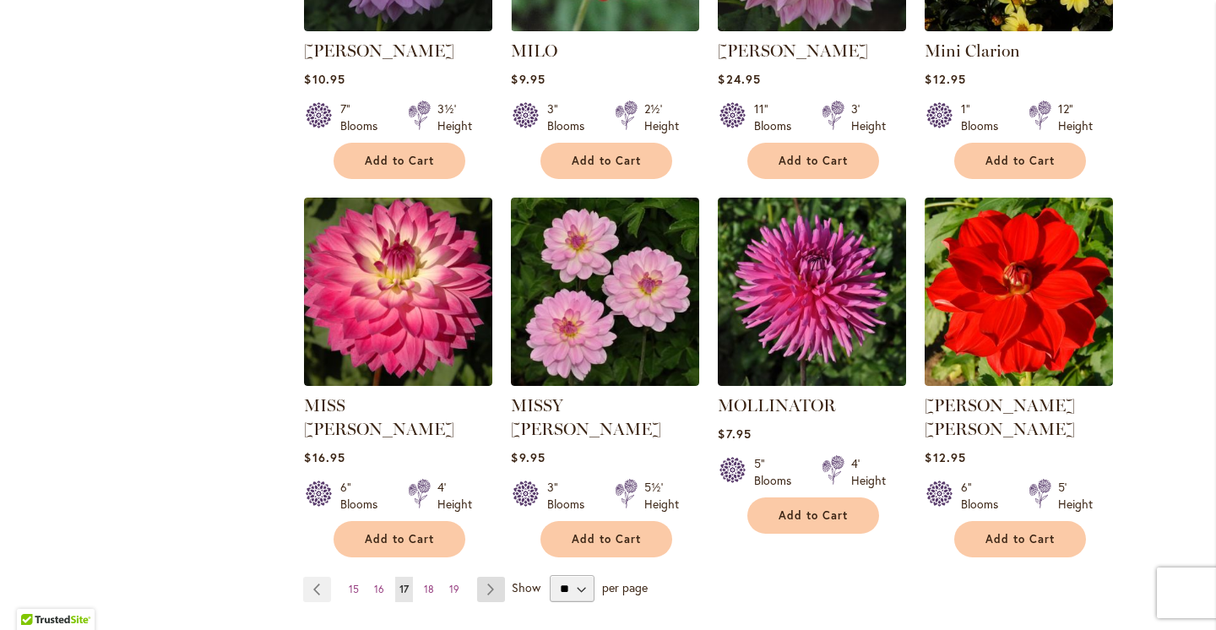
click at [491, 577] on link "Page Next" at bounding box center [491, 589] width 28 height 25
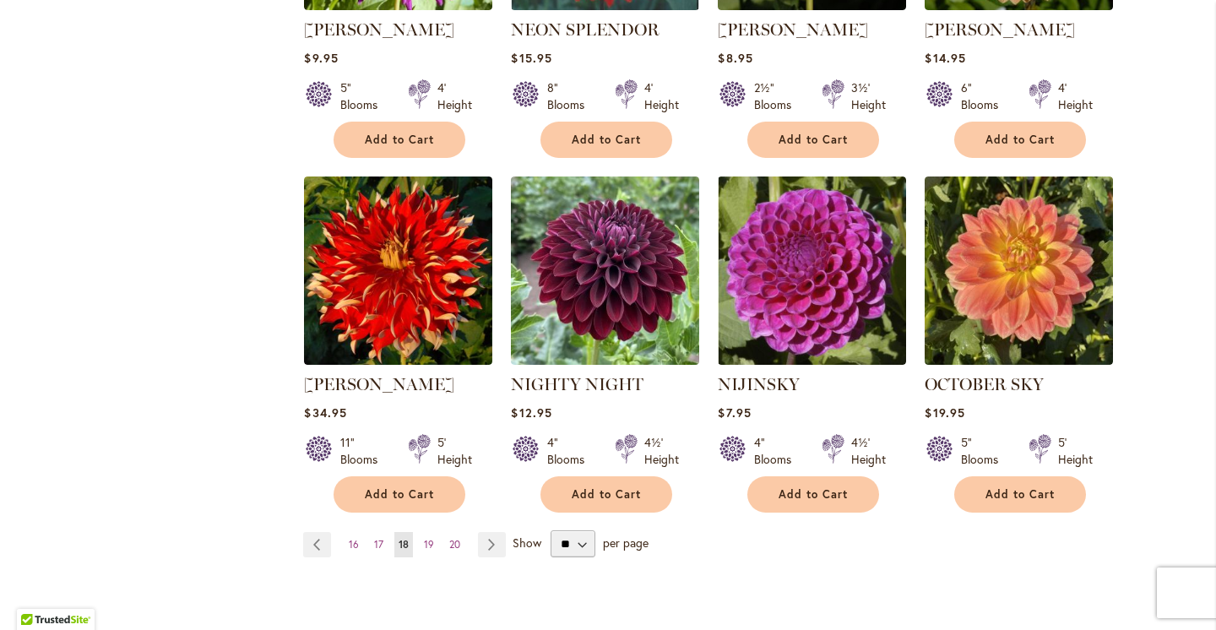
scroll to position [1337, 0]
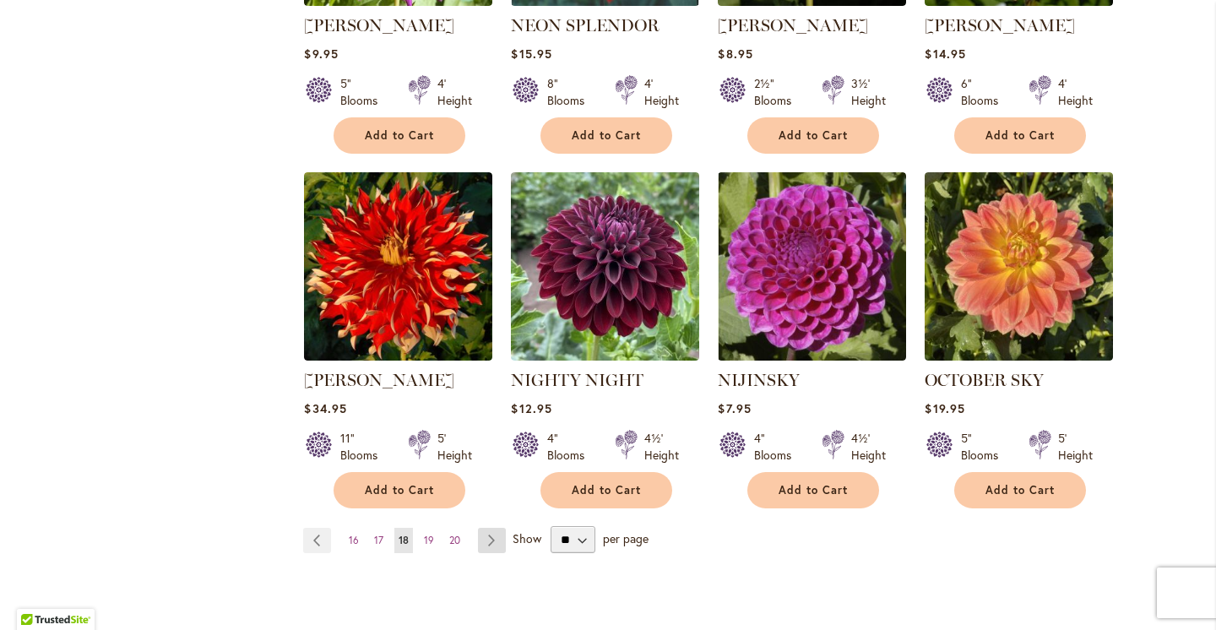
click at [494, 528] on link "Page Next" at bounding box center [492, 540] width 28 height 25
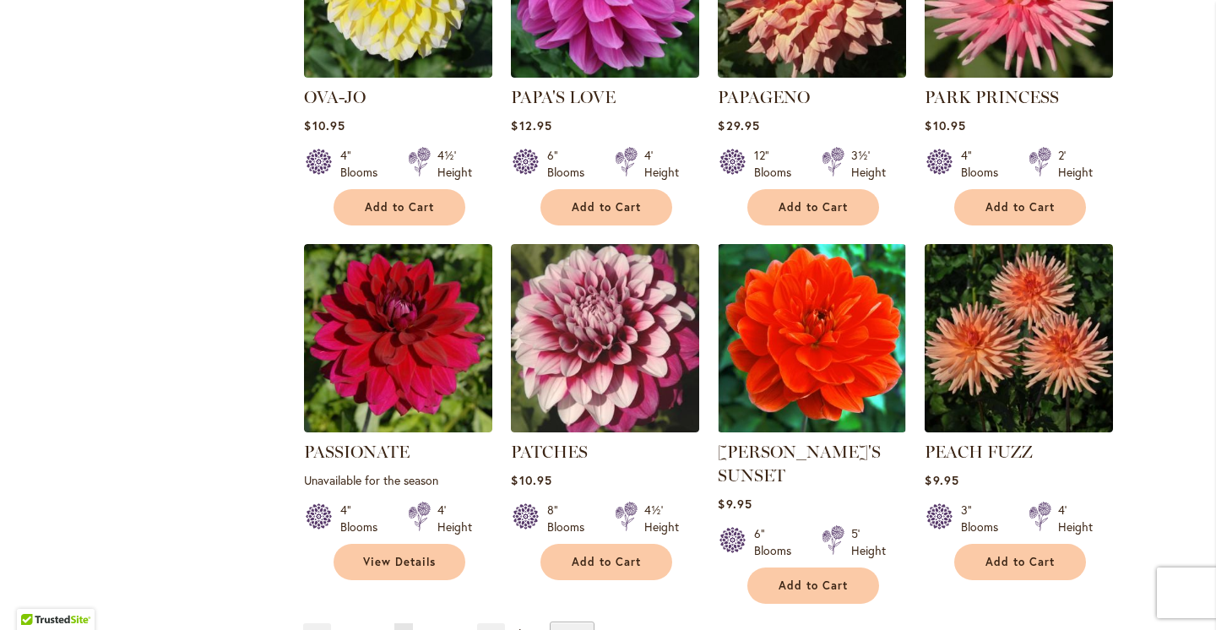
scroll to position [1268, 0]
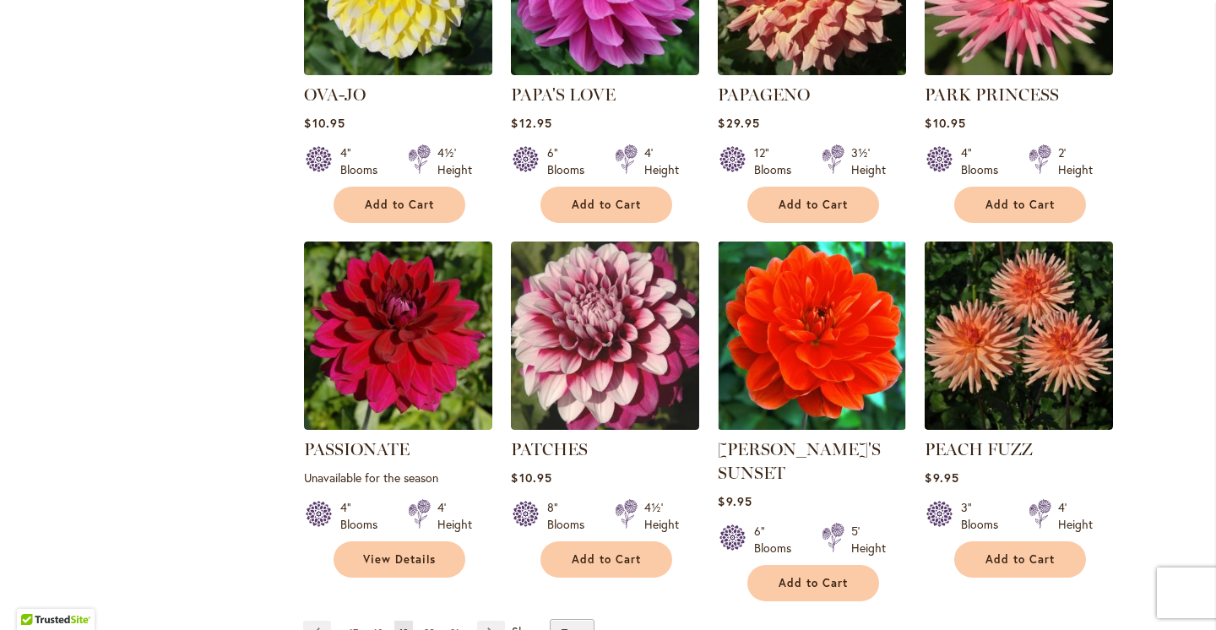
click at [426, 627] on span "20" at bounding box center [429, 633] width 11 height 13
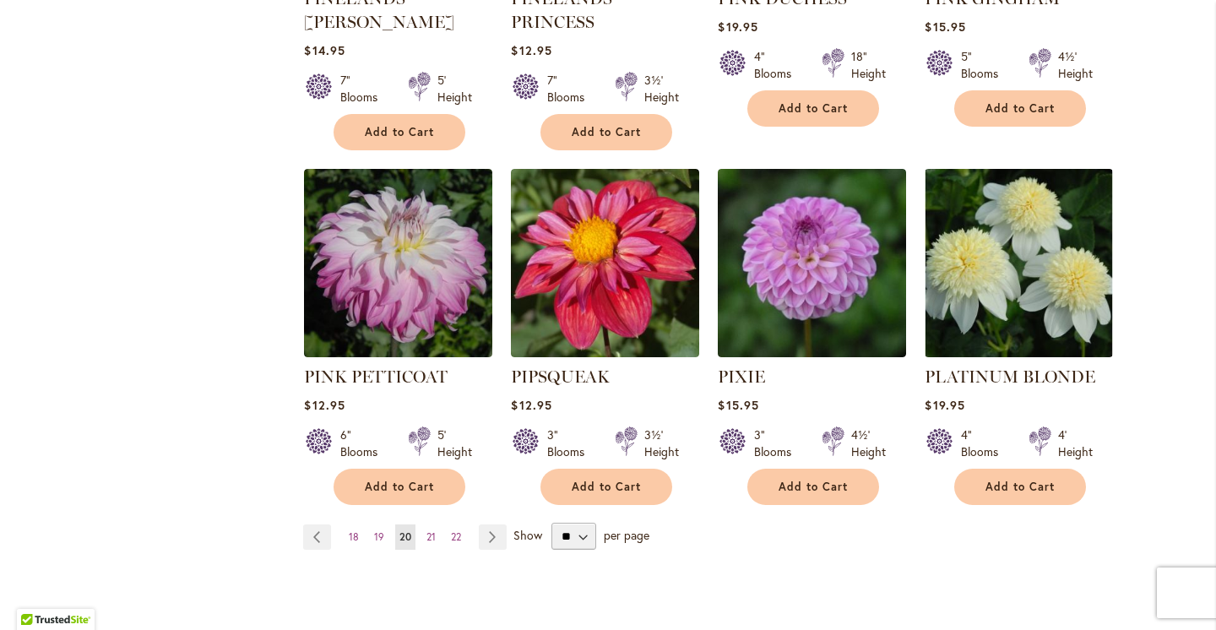
scroll to position [1393, 0]
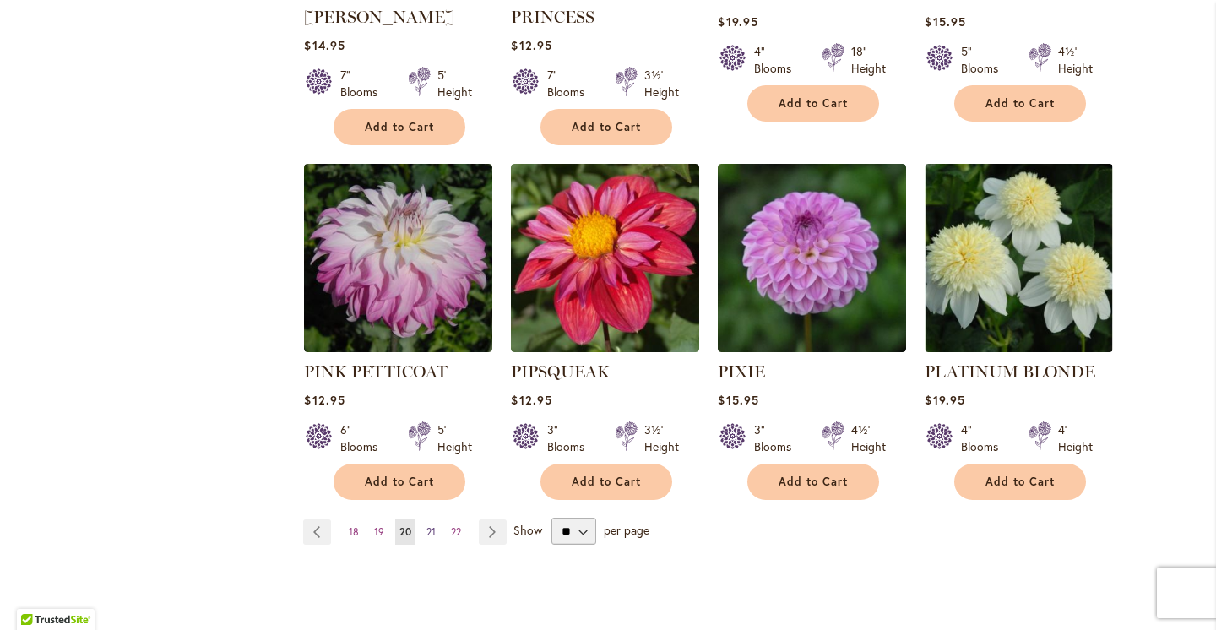
click at [432, 525] on span "21" at bounding box center [431, 531] width 9 height 13
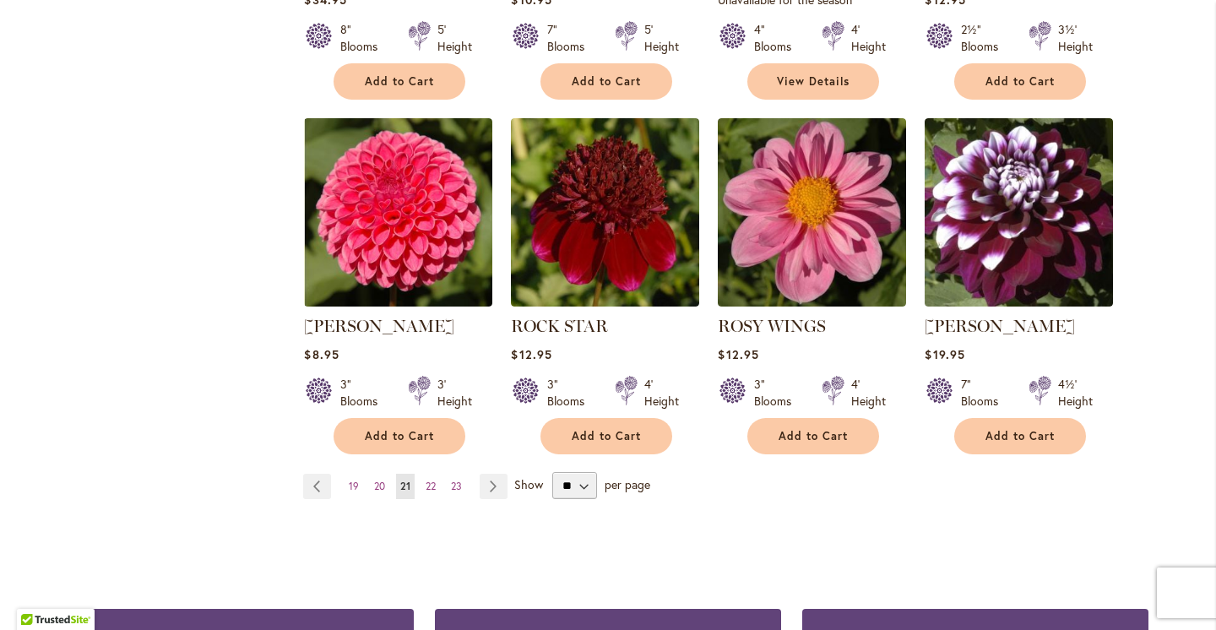
scroll to position [1414, 0]
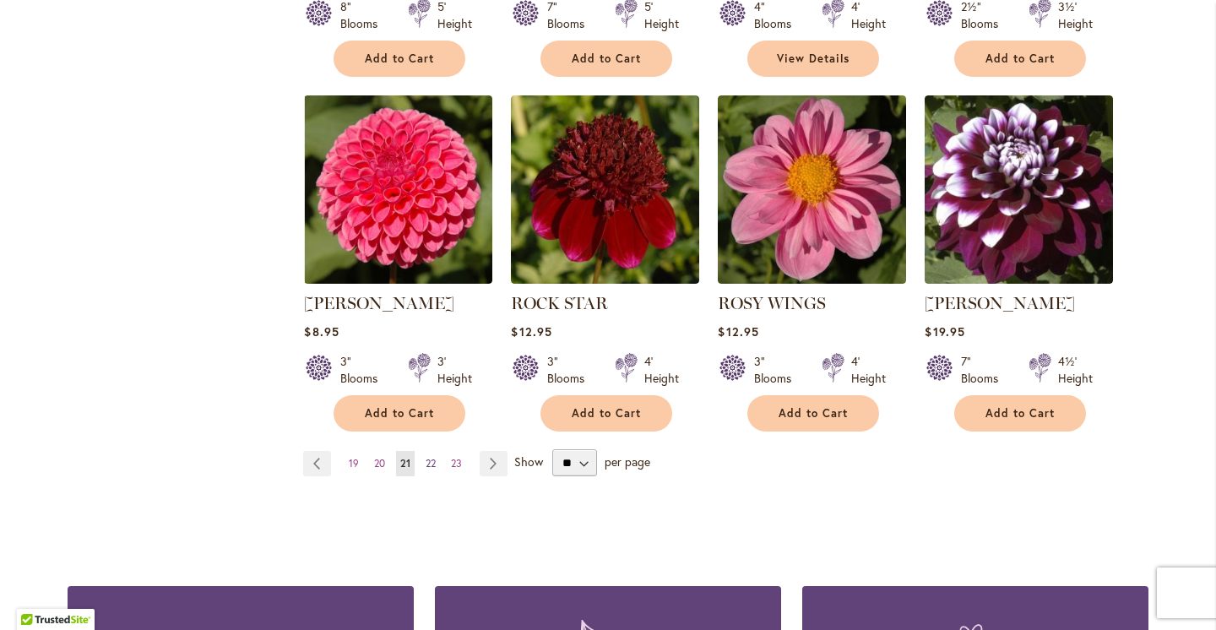
click at [436, 458] on span "22" at bounding box center [431, 463] width 10 height 13
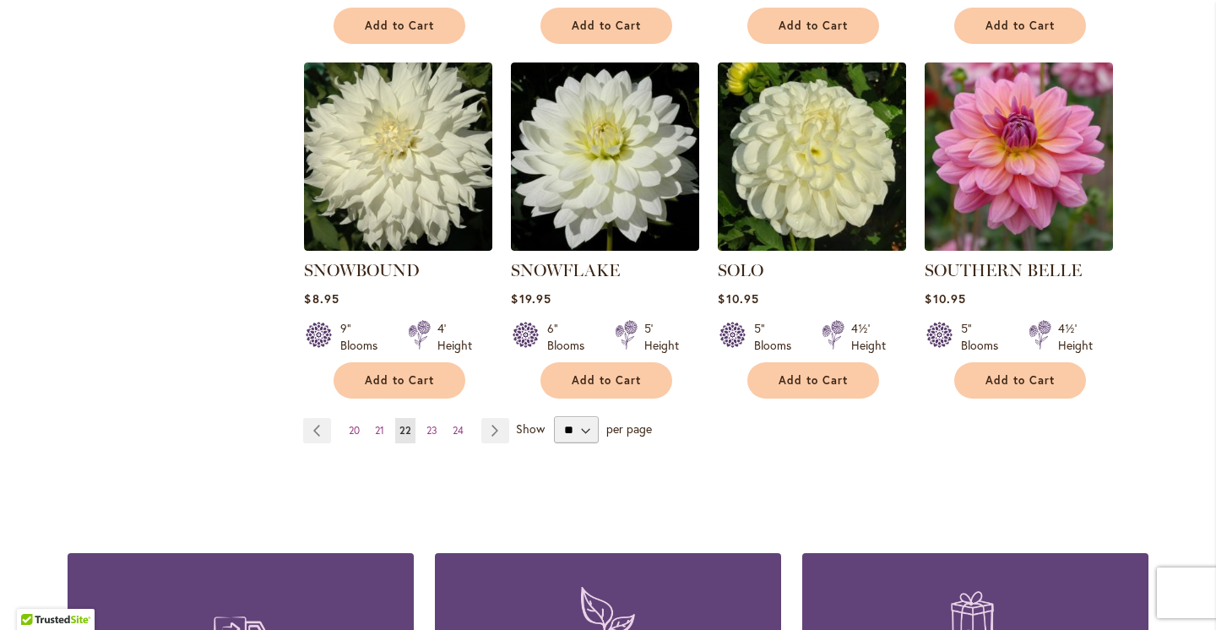
scroll to position [1448, 0]
click at [432, 423] on span "23" at bounding box center [432, 429] width 11 height 13
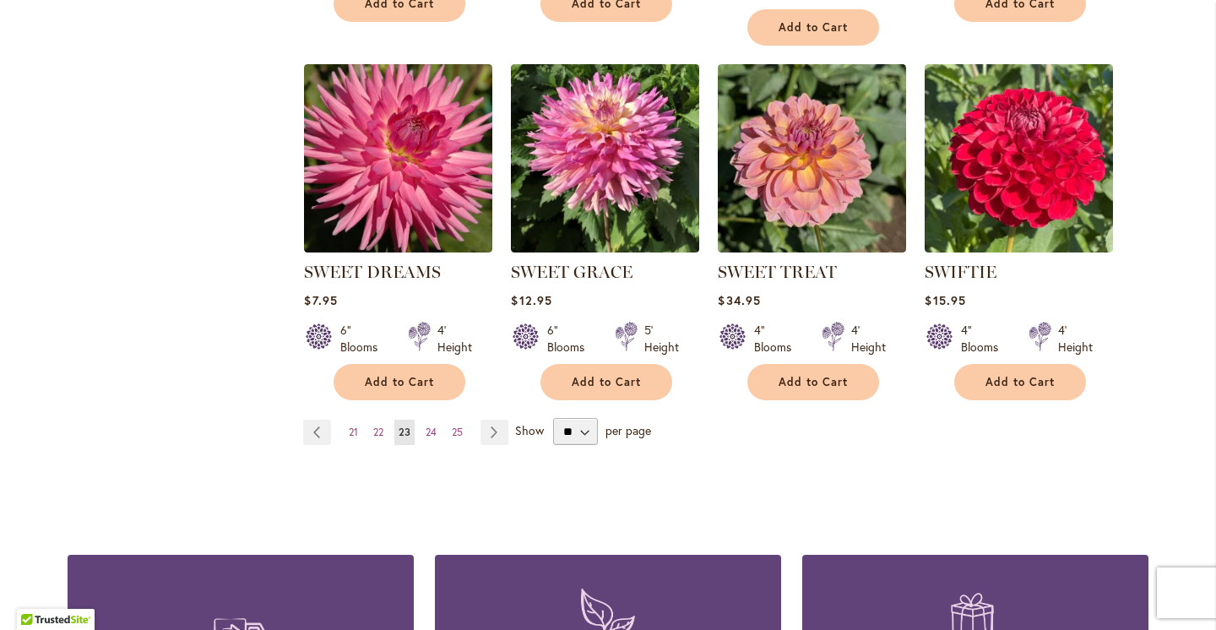
scroll to position [1456, 0]
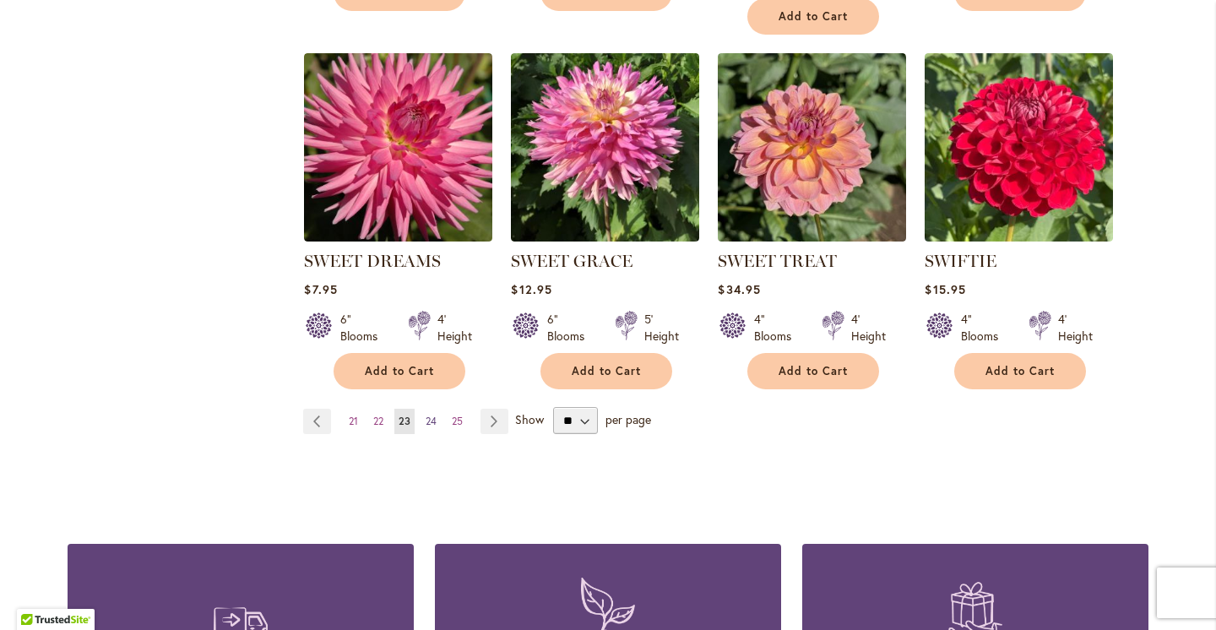
click at [432, 419] on span "24" at bounding box center [431, 421] width 11 height 13
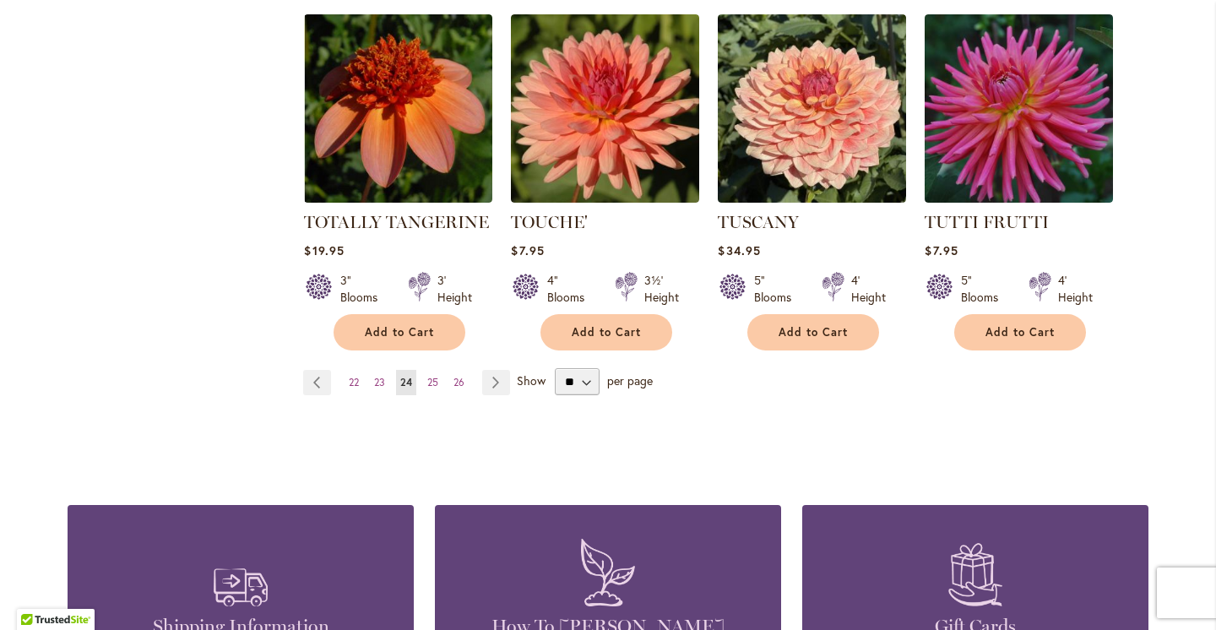
scroll to position [1523, 0]
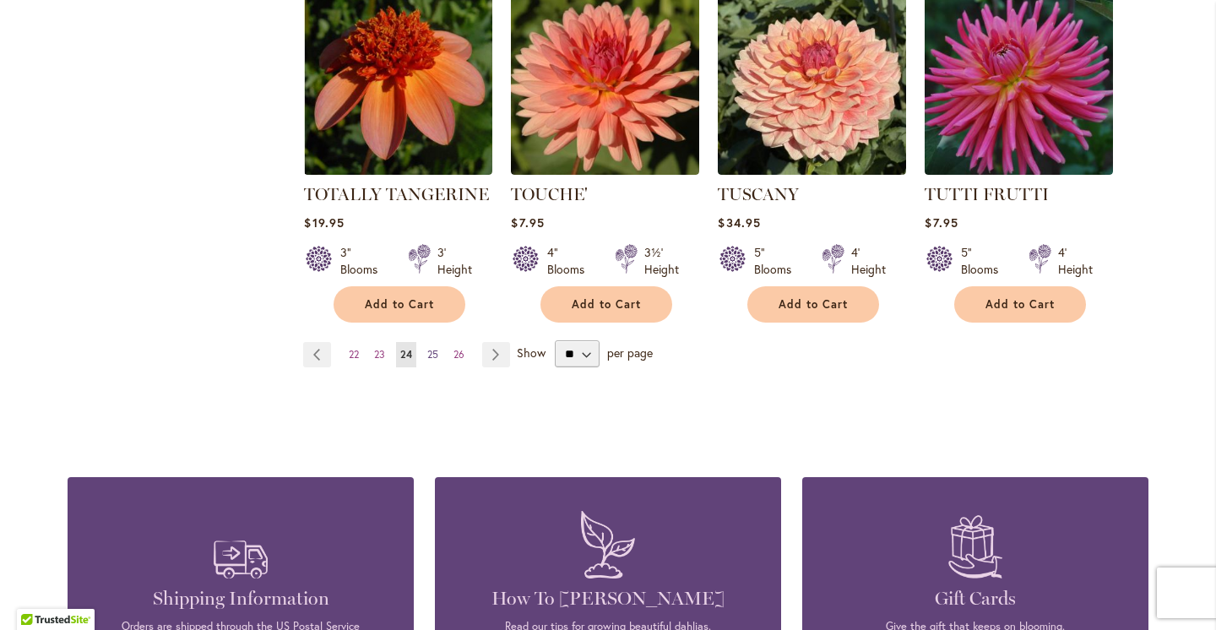
click at [434, 348] on span "25" at bounding box center [432, 354] width 11 height 13
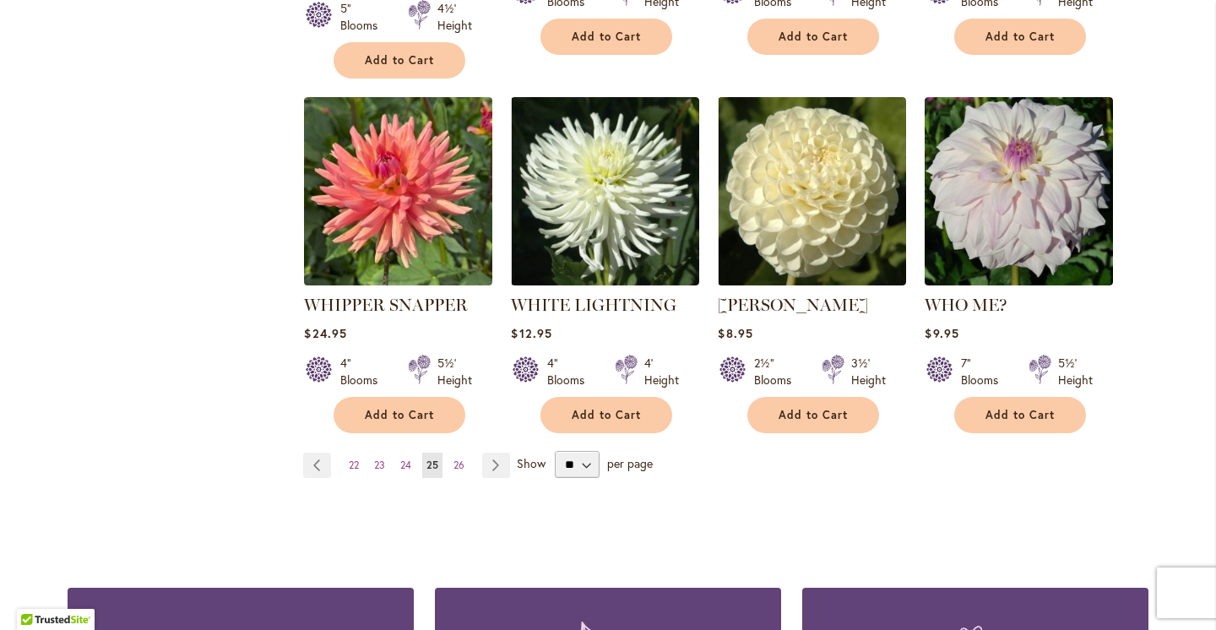
scroll to position [1421, 0]
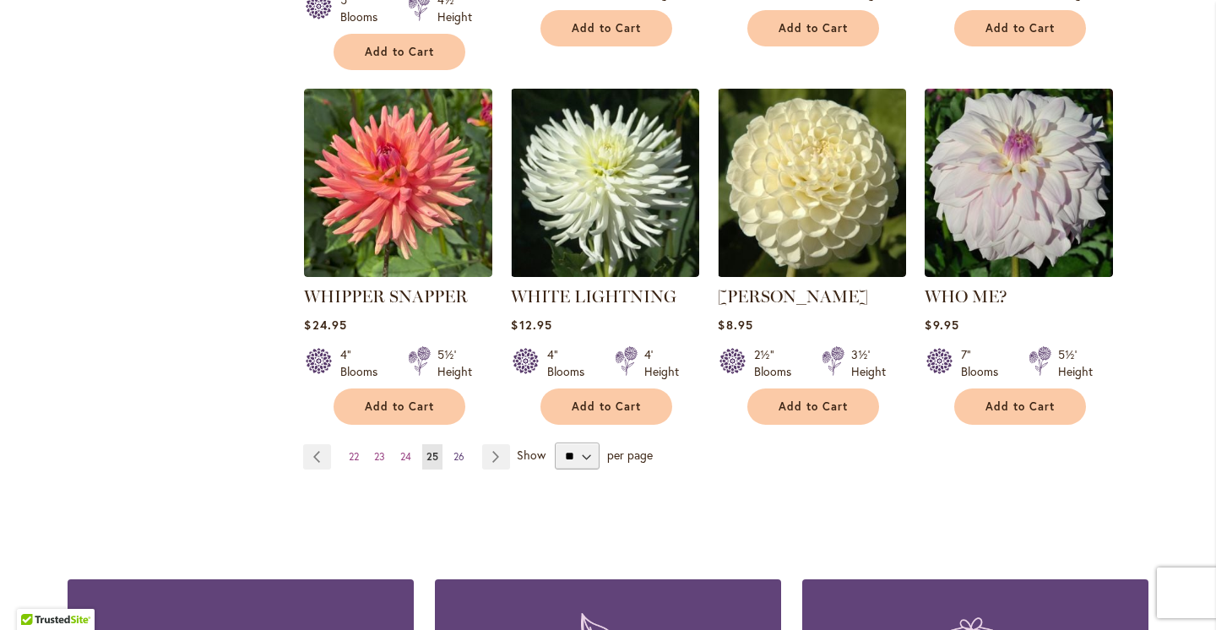
click at [460, 450] on span "26" at bounding box center [459, 456] width 11 height 13
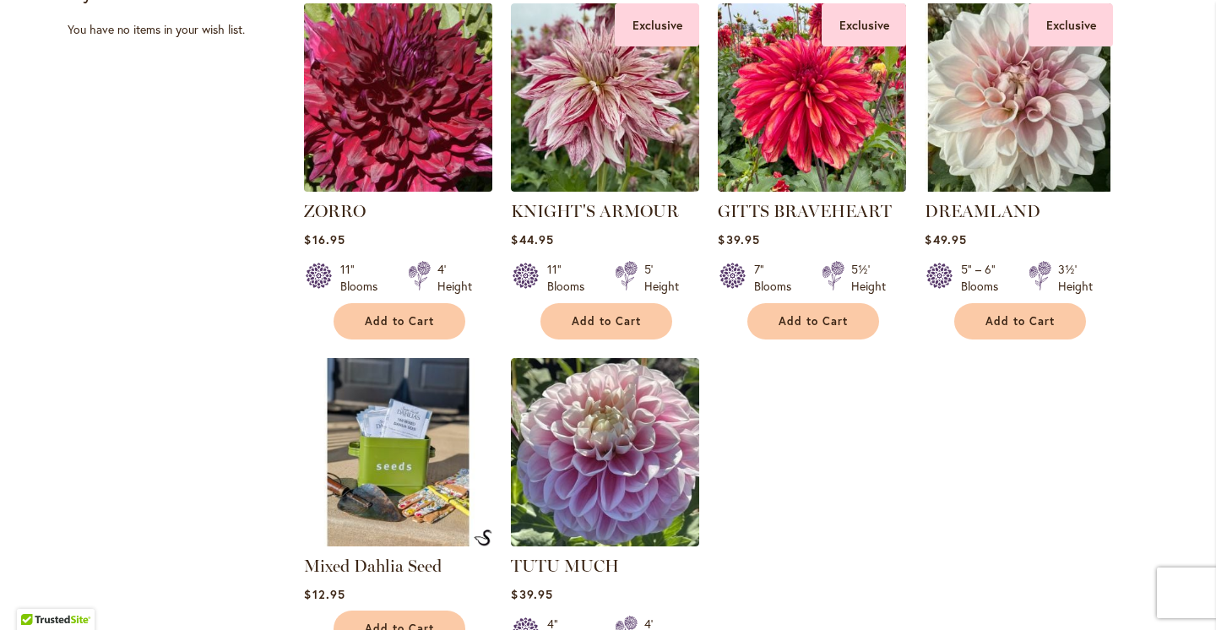
scroll to position [1129, 0]
